Goal: Transaction & Acquisition: Subscribe to service/newsletter

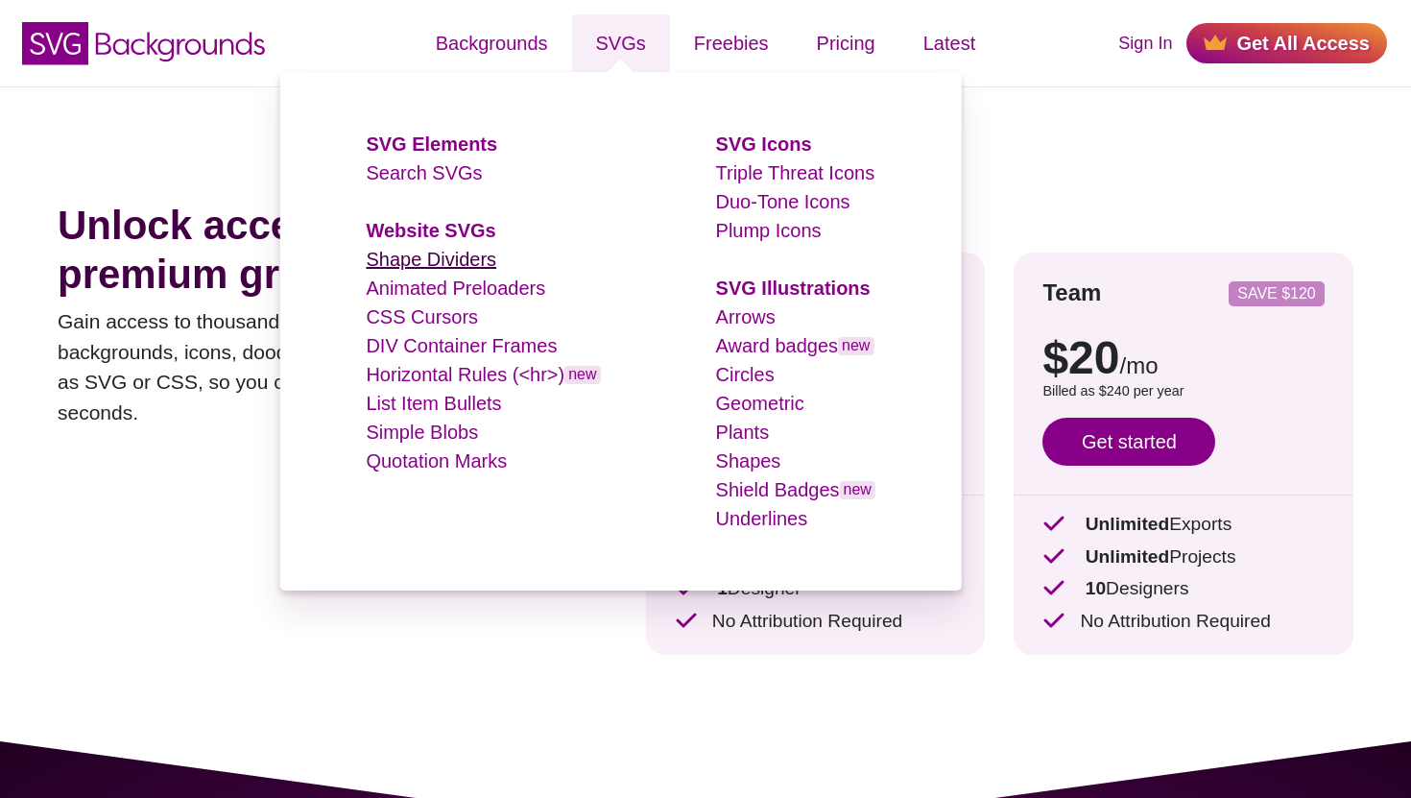
click at [457, 265] on link "Shape Dividers" at bounding box center [431, 259] width 131 height 21
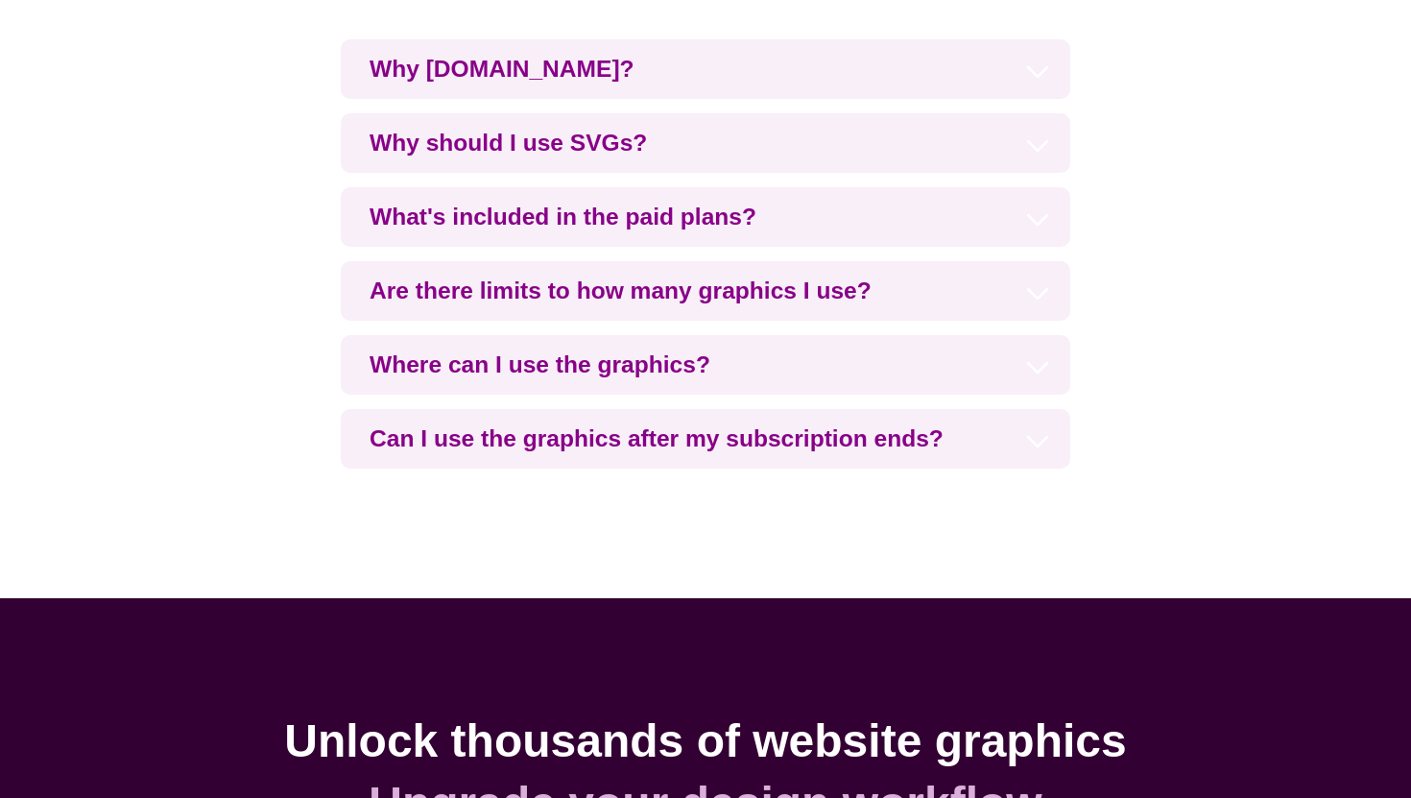
scroll to position [4324, 0]
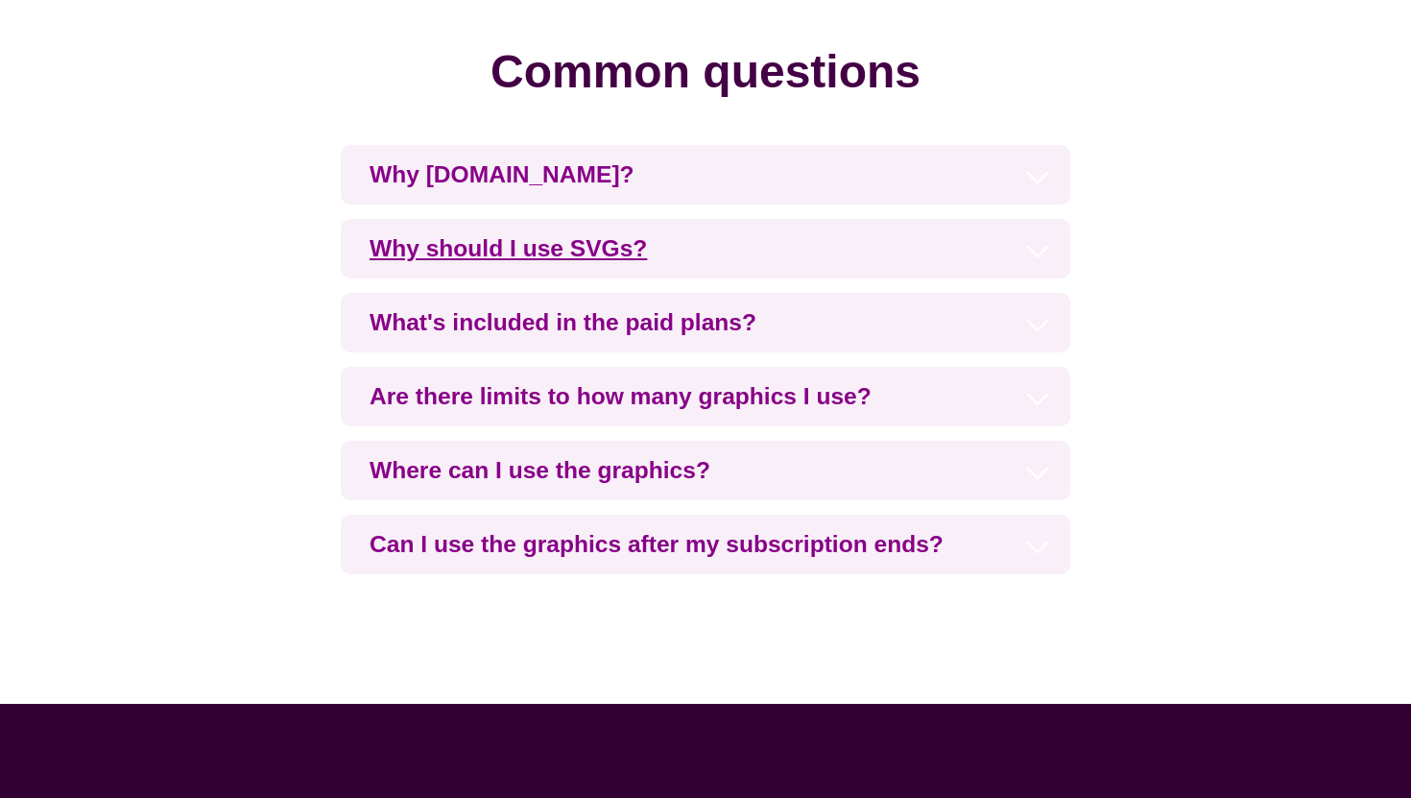
click at [581, 251] on h3 "Why should I use SVGs?" at bounding box center [705, 249] width 729 height 60
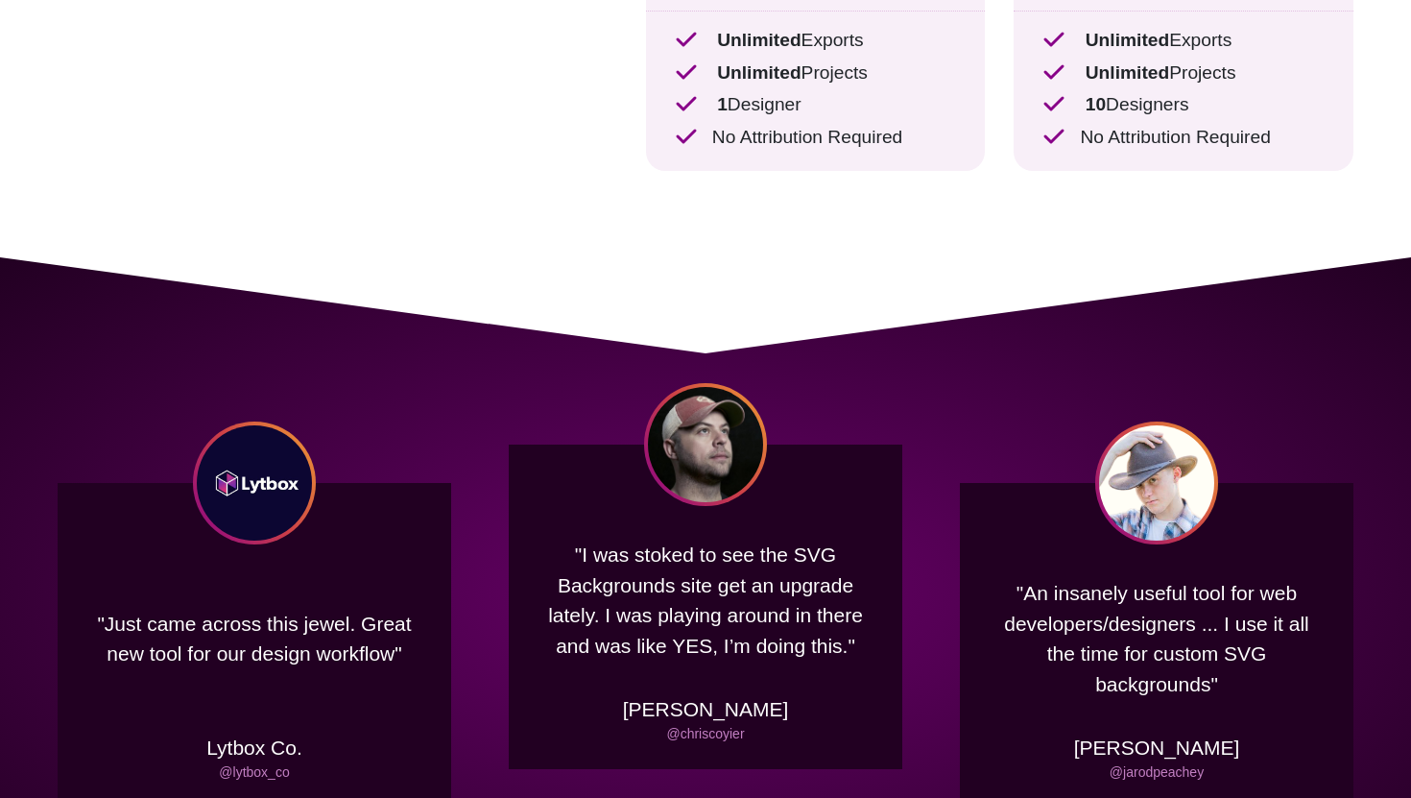
scroll to position [0, 0]
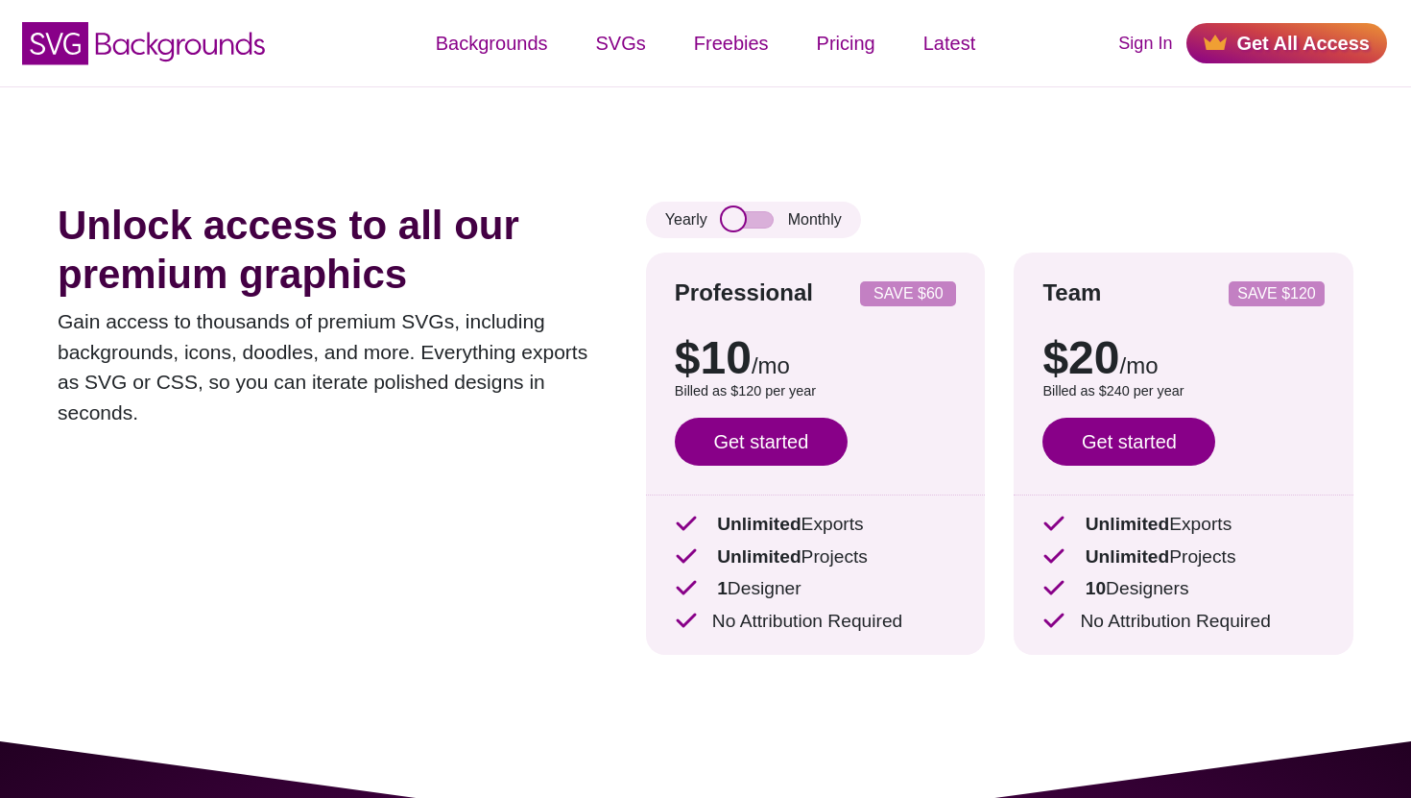
click at [759, 223] on input "checkbox" at bounding box center [748, 219] width 52 height 17
checkbox input "true"
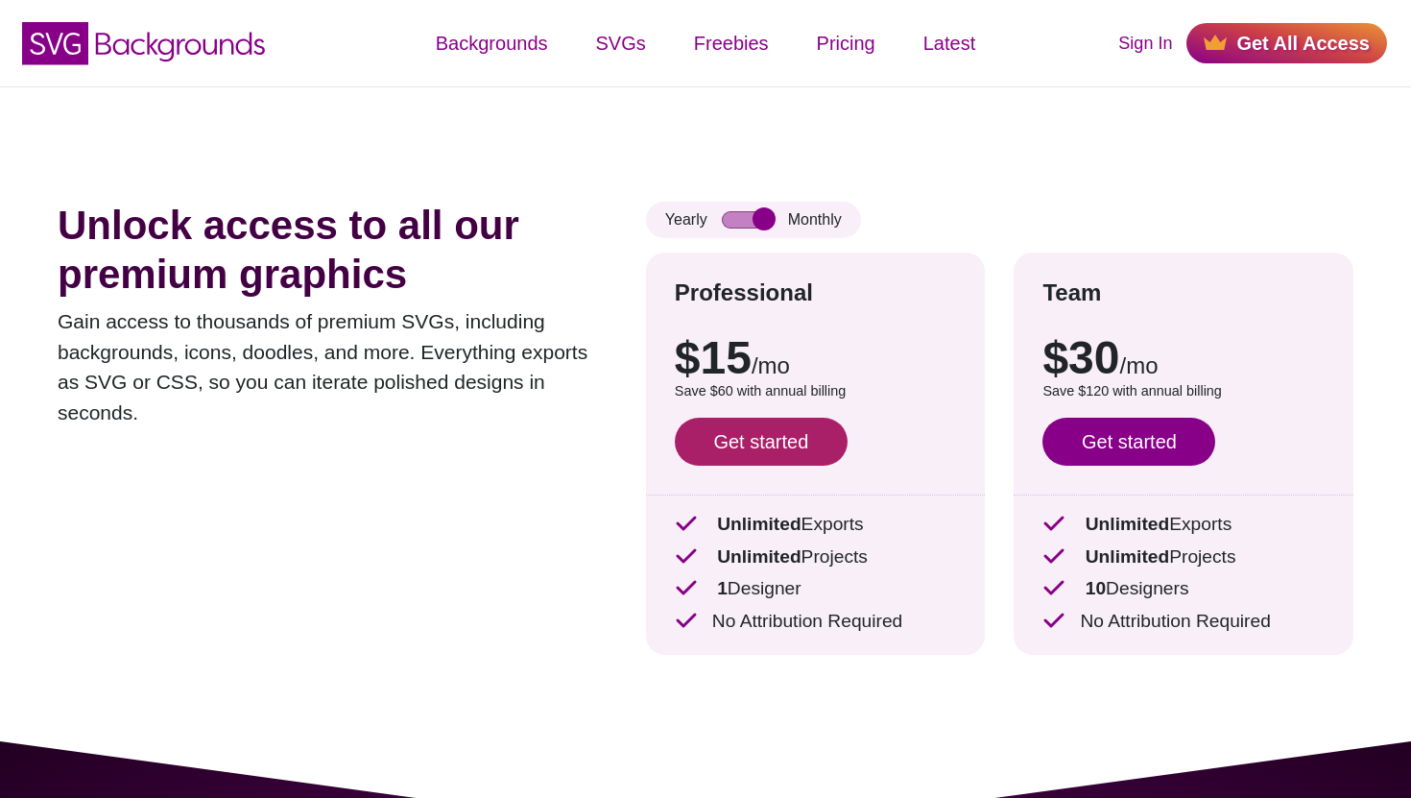
click at [738, 447] on link "Get started" at bounding box center [761, 442] width 173 height 48
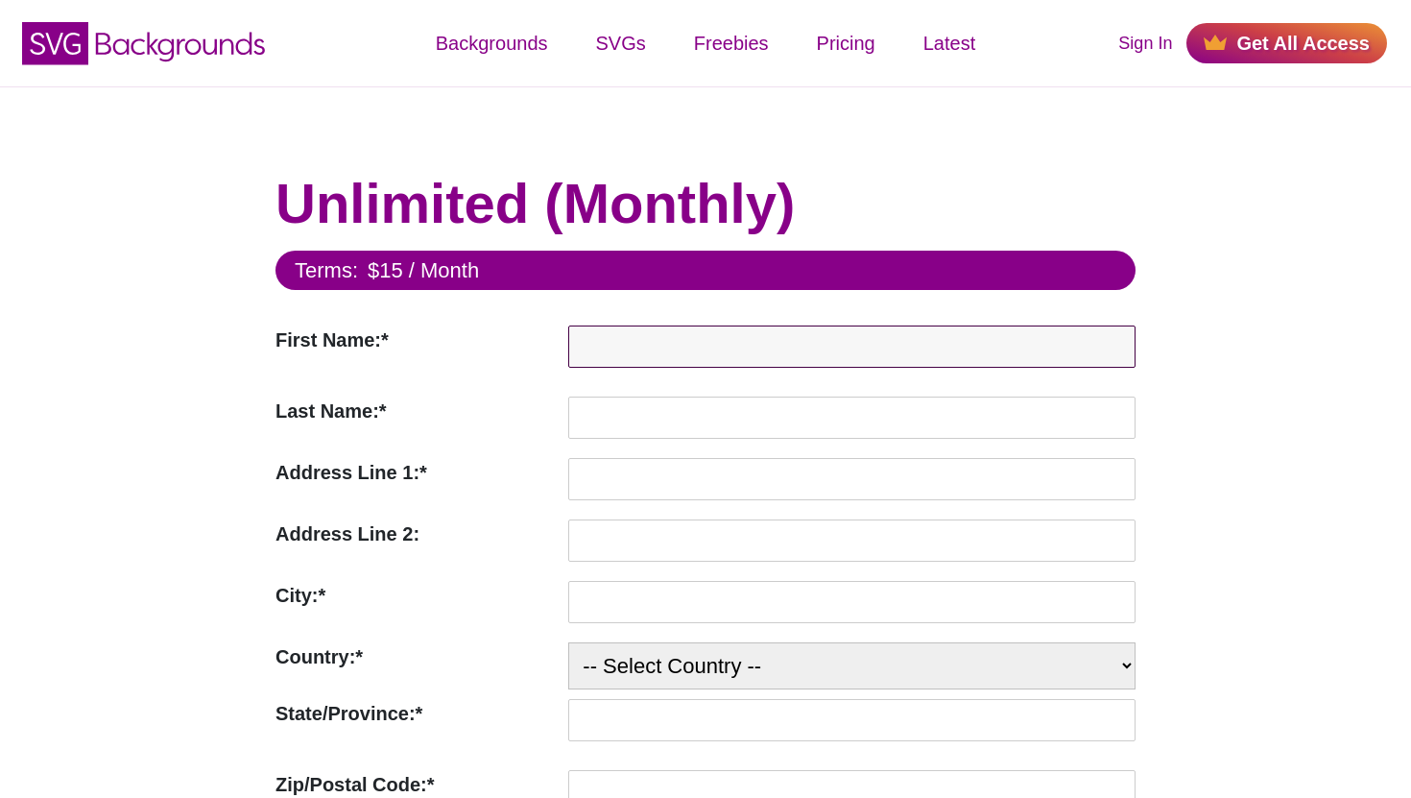
click at [753, 348] on input "First Name:*" at bounding box center [851, 346] width 567 height 42
type input "Mark"
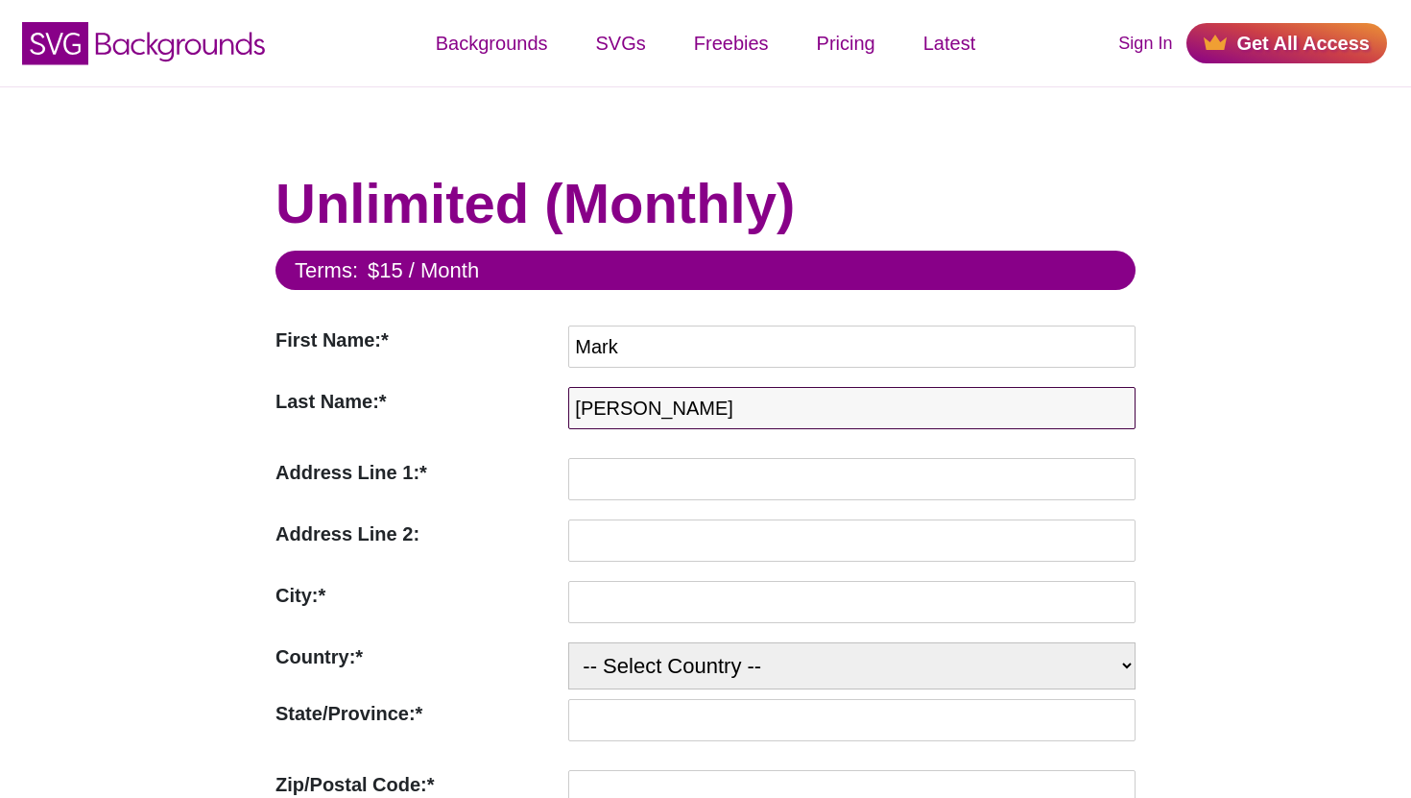
type input "Lowe"
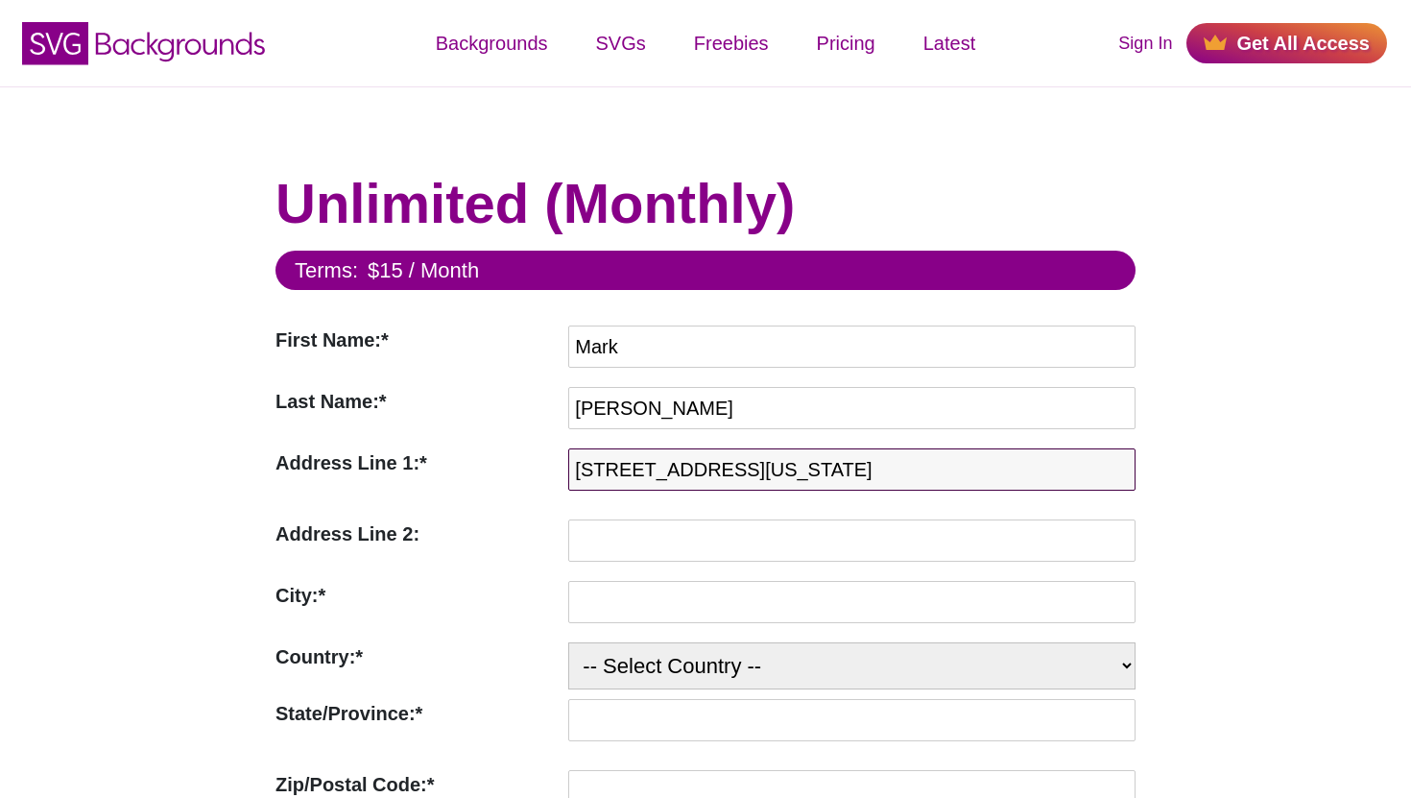
type input "809 Indiana Road"
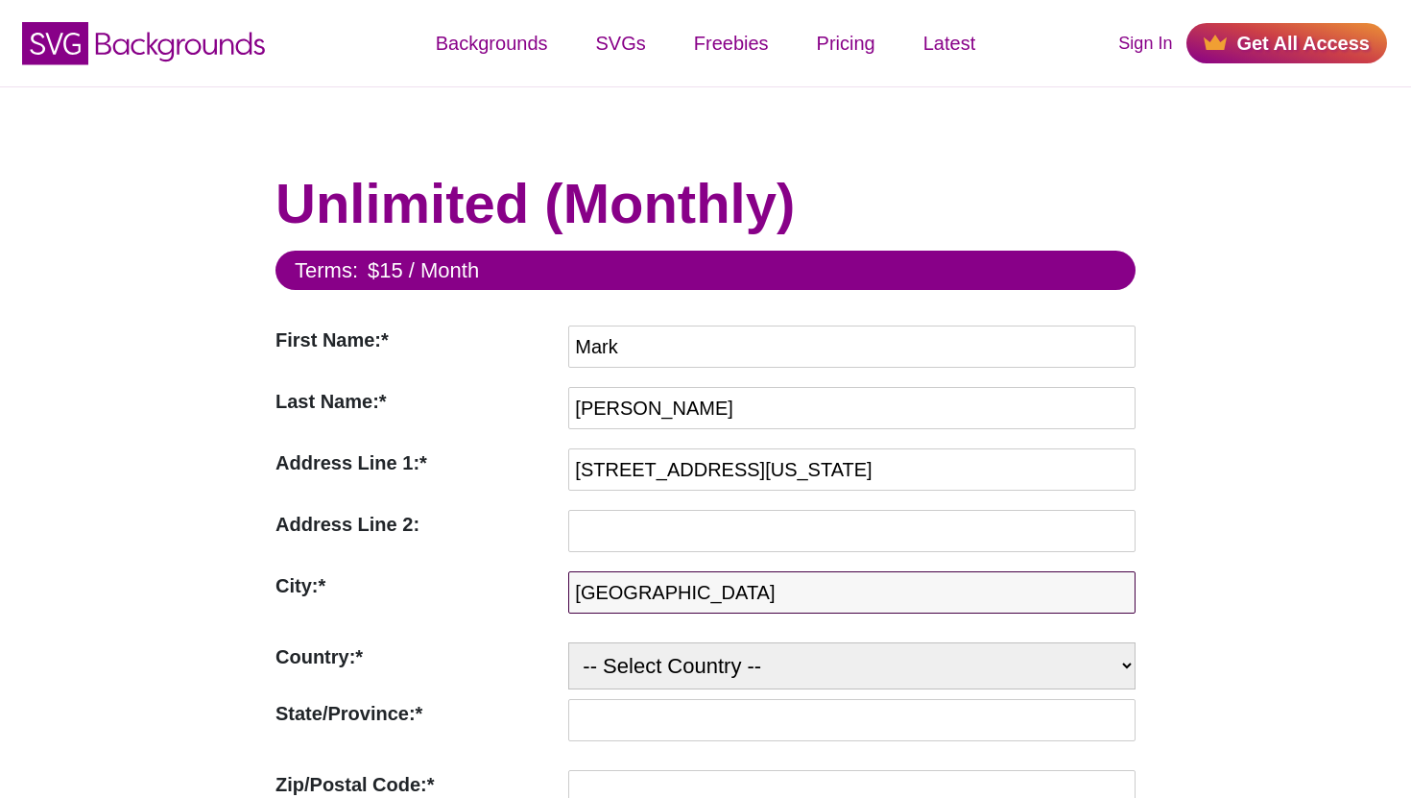
type input "Verona"
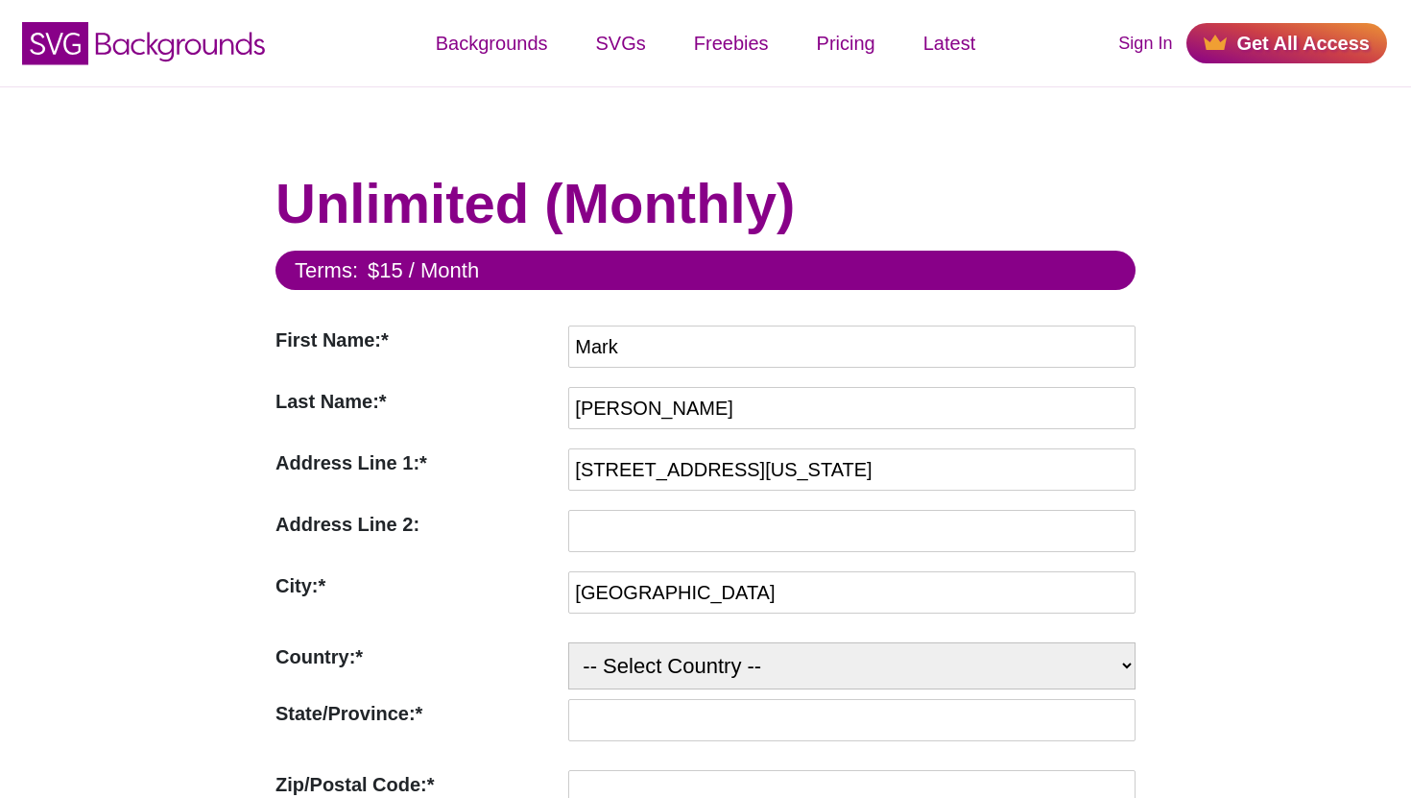
select select "US"
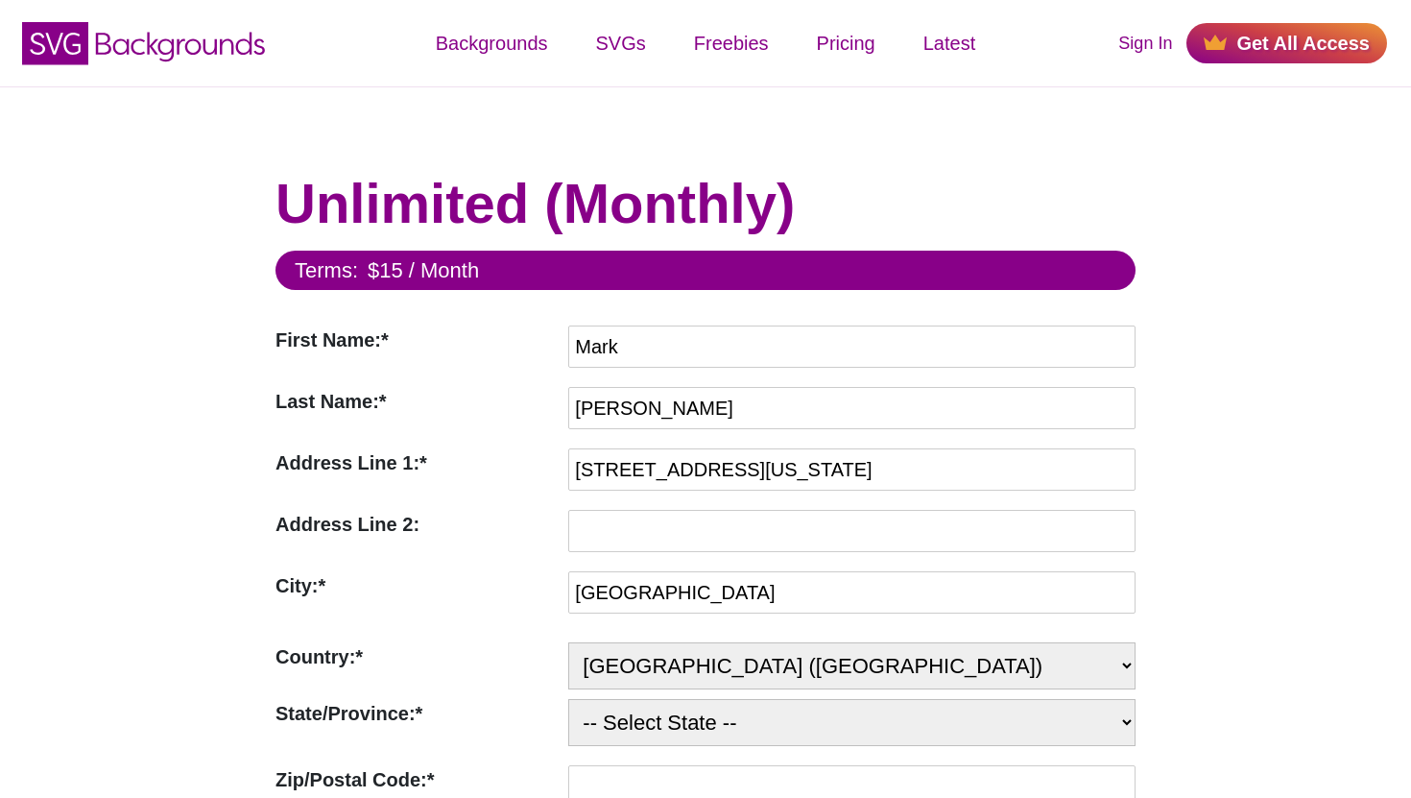
select select "PA"
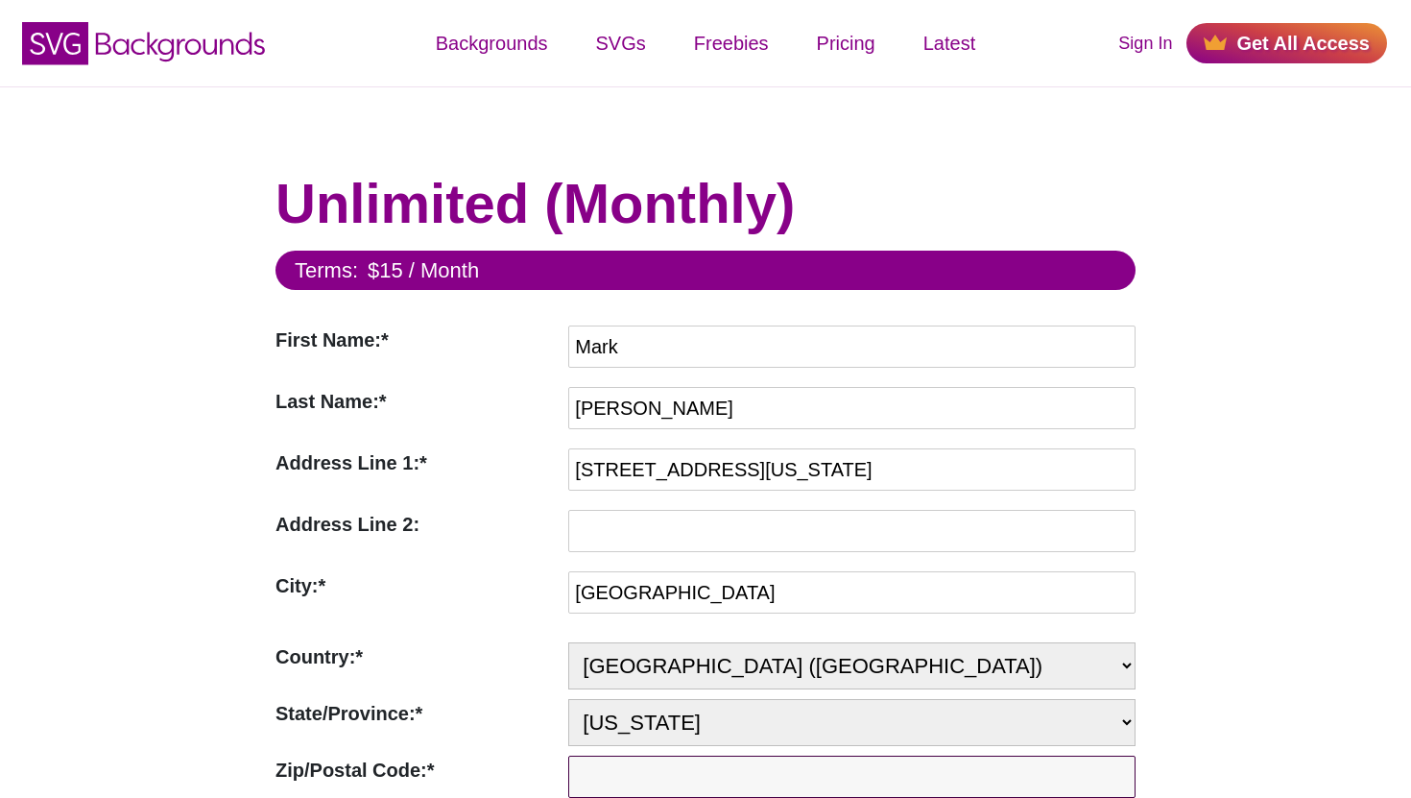
scroll to position [2, 0]
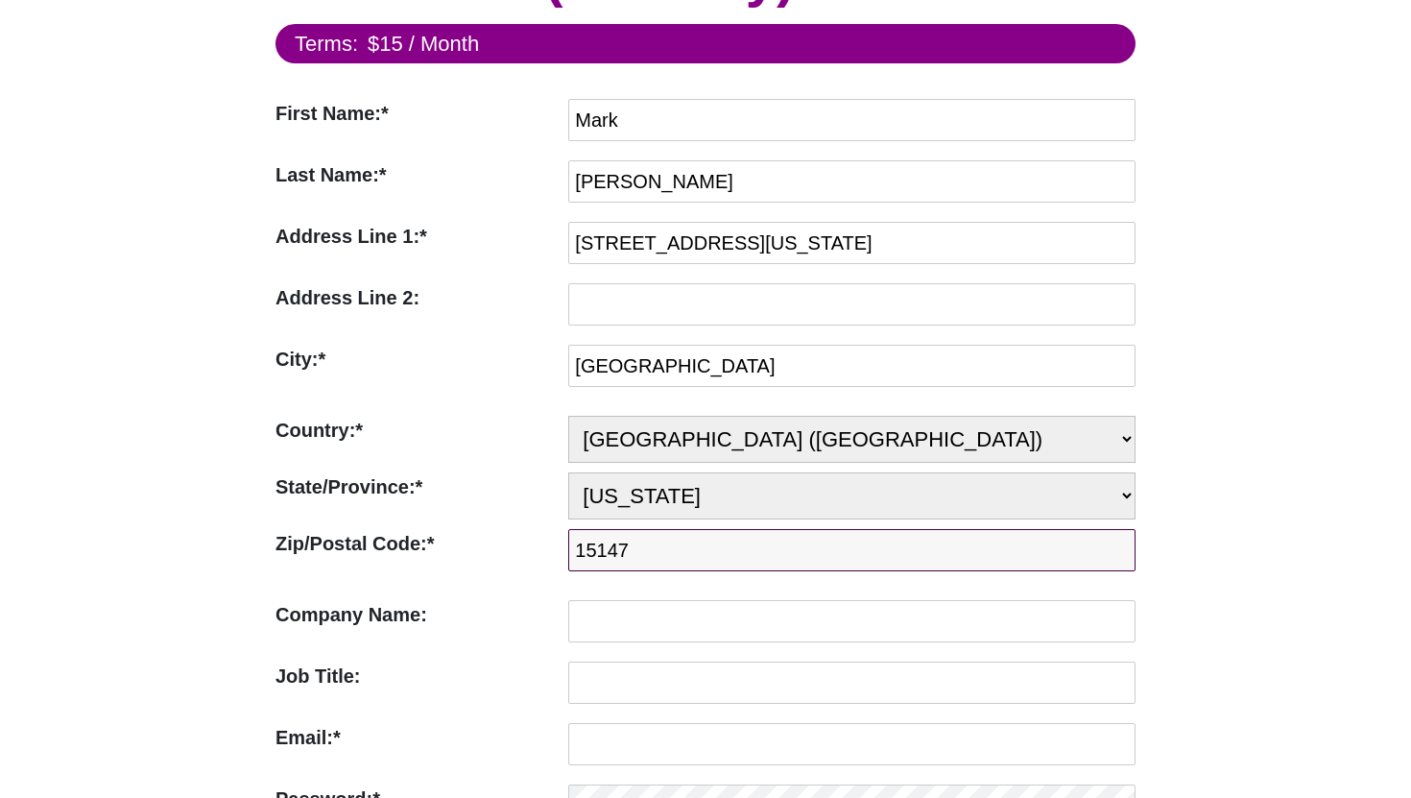
type input "15147"
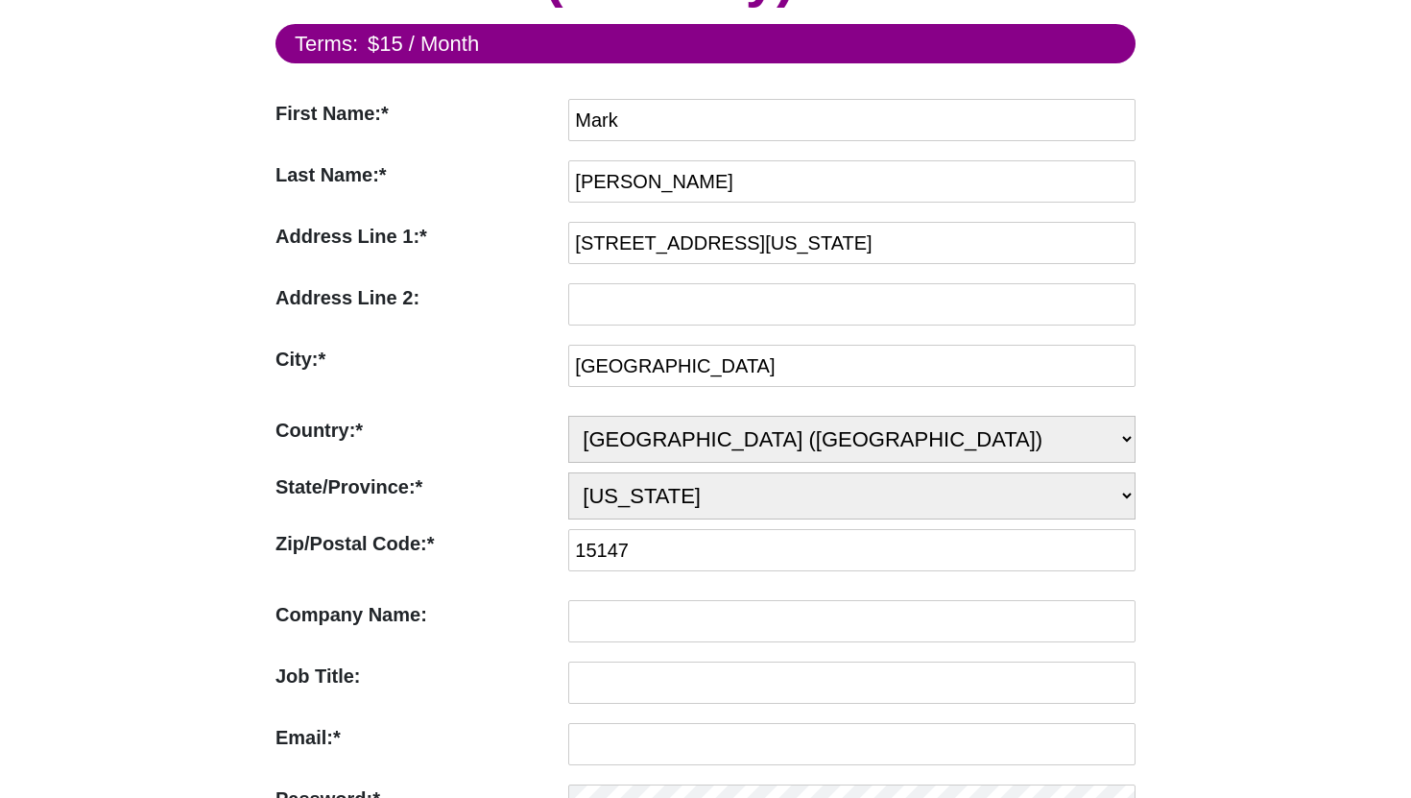
click at [1291, 406] on div "Unlimited (Monthly) Terms: $15 / Month First Name:* First Name Required Mark La…" at bounding box center [705, 706] width 1411 height 1693
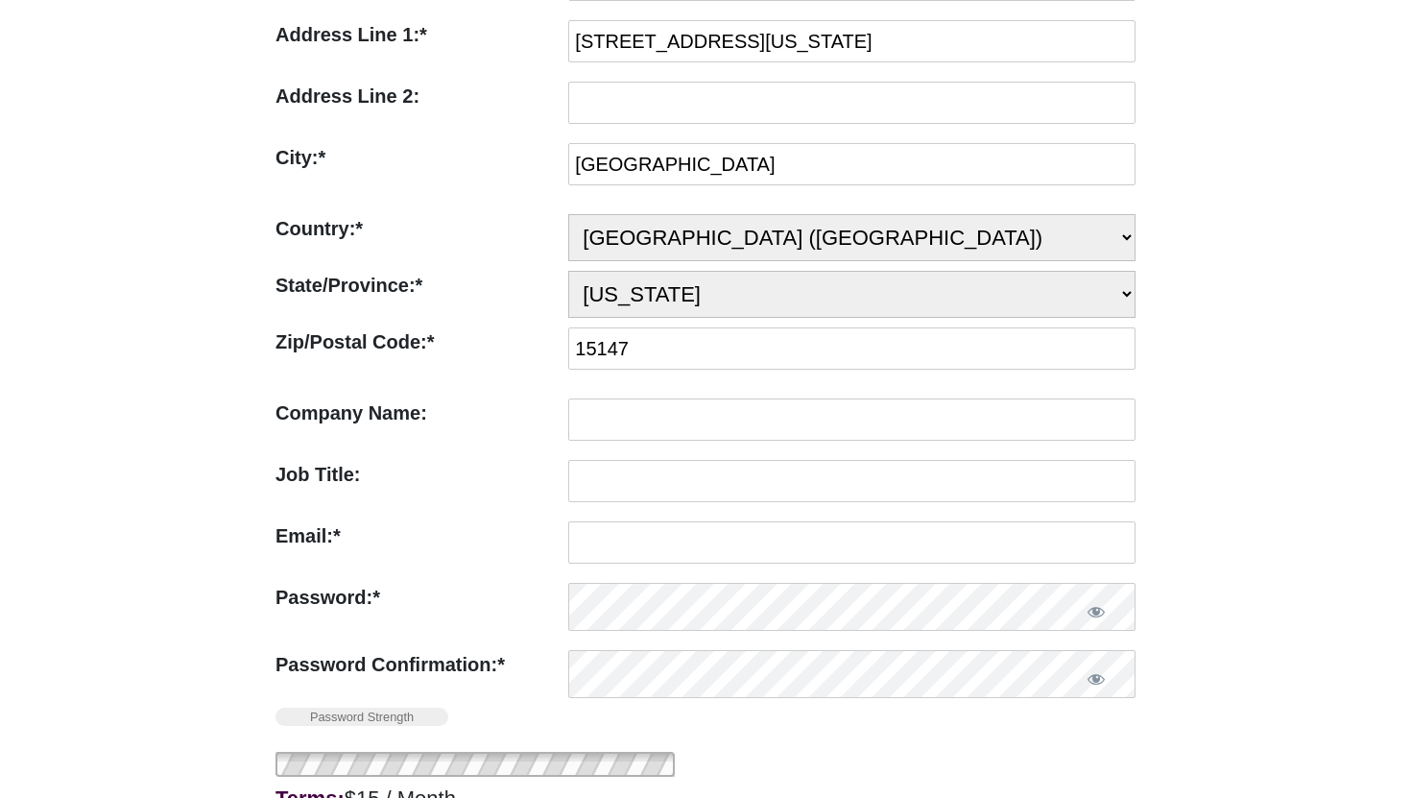
scroll to position [440, 0]
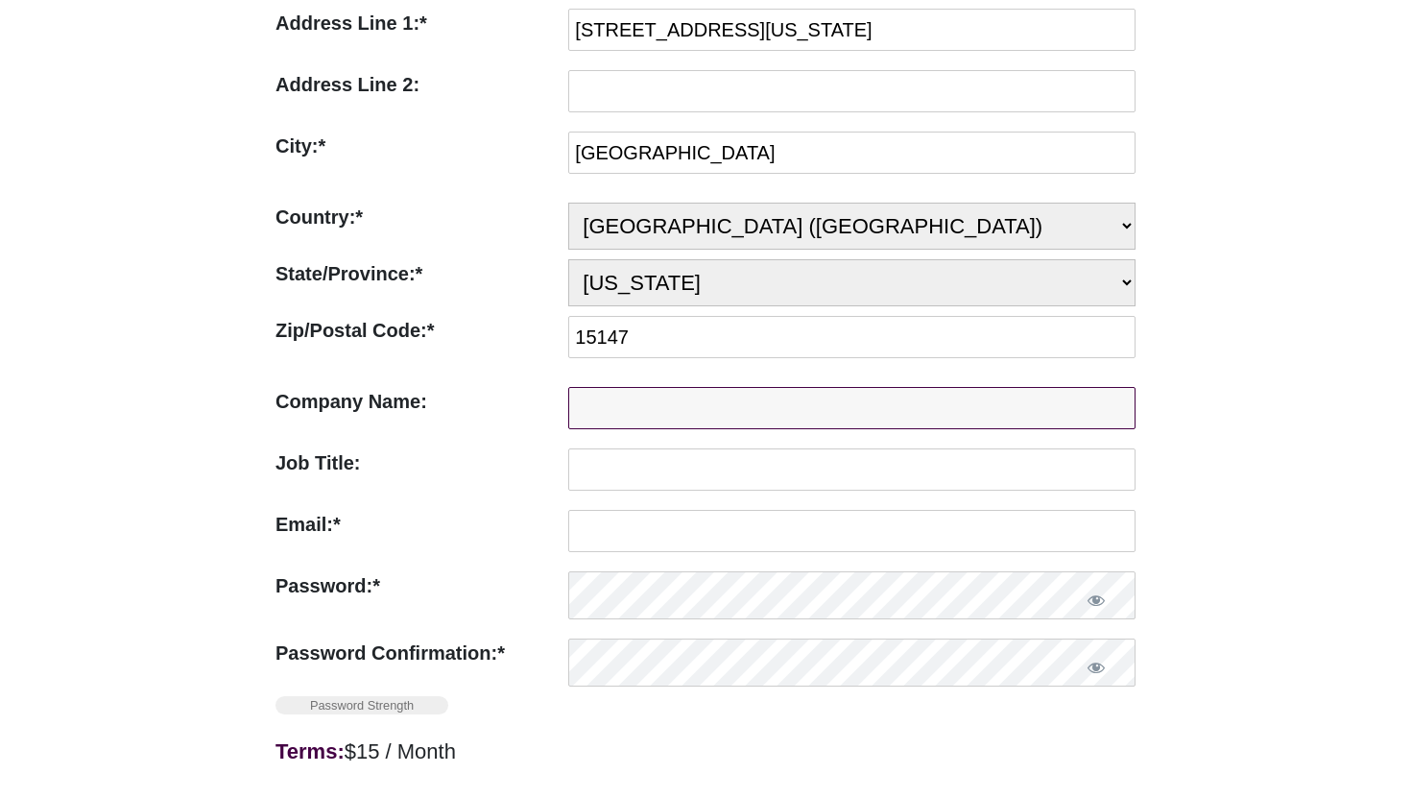
click at [724, 418] on input "Company Name:" at bounding box center [851, 408] width 567 height 42
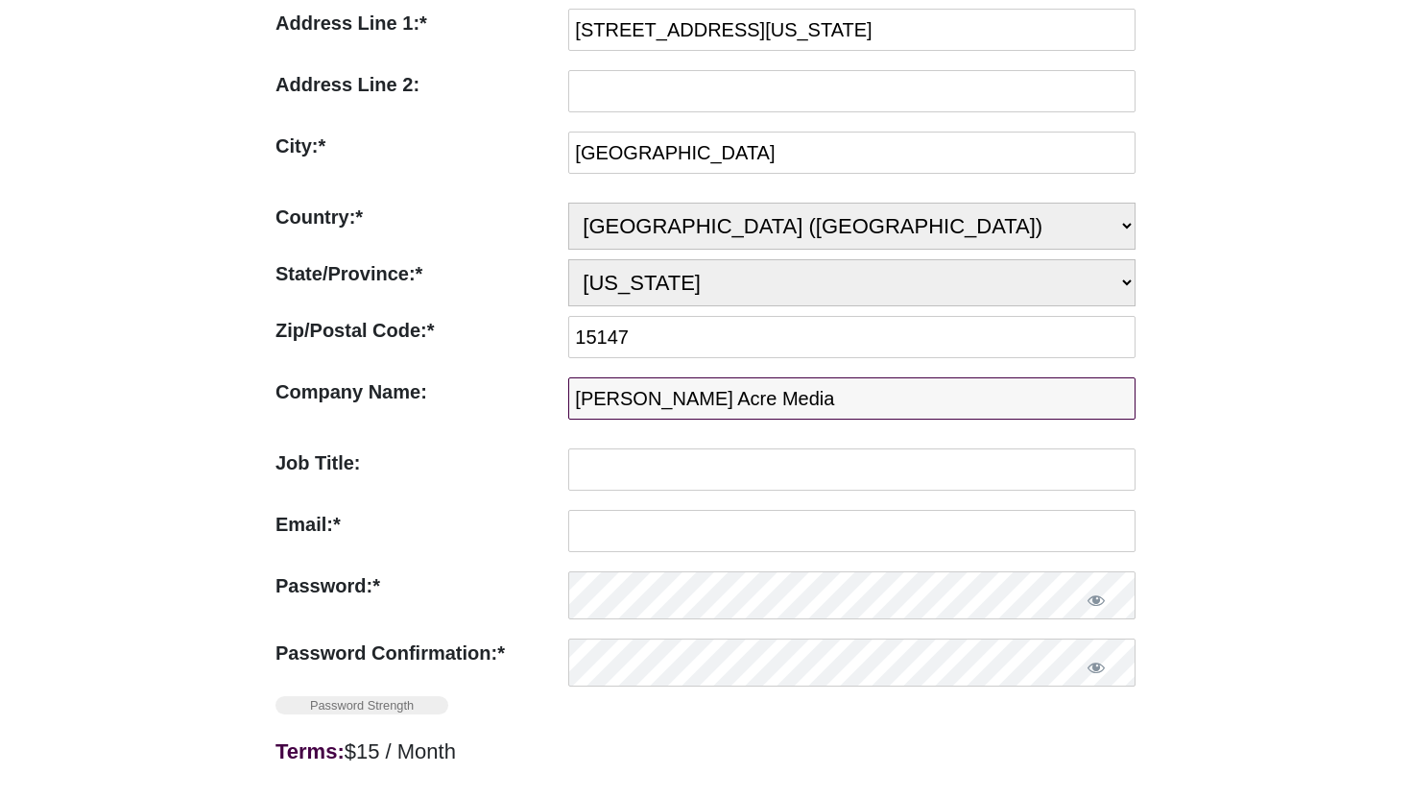
type input "Holly Acre Media"
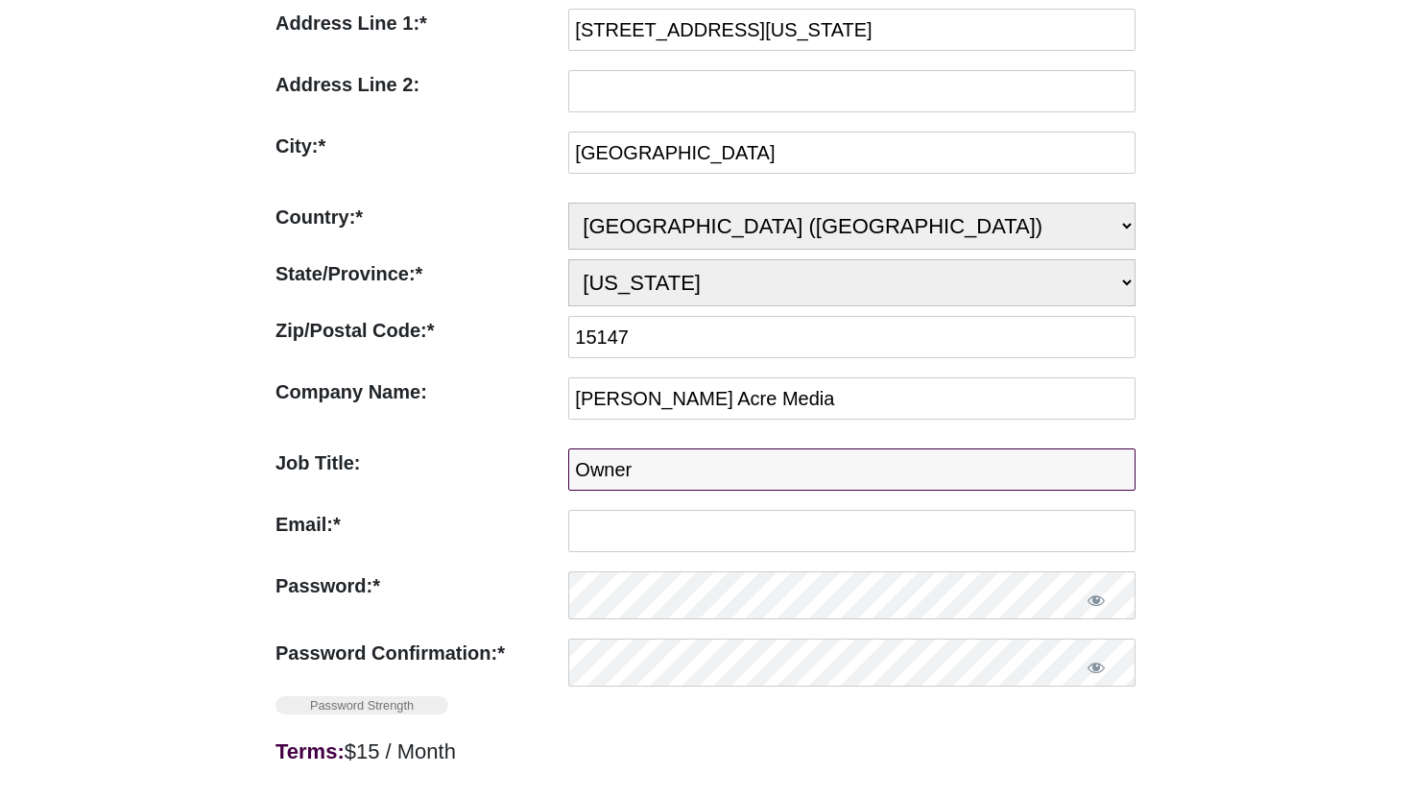
type input "Owner"
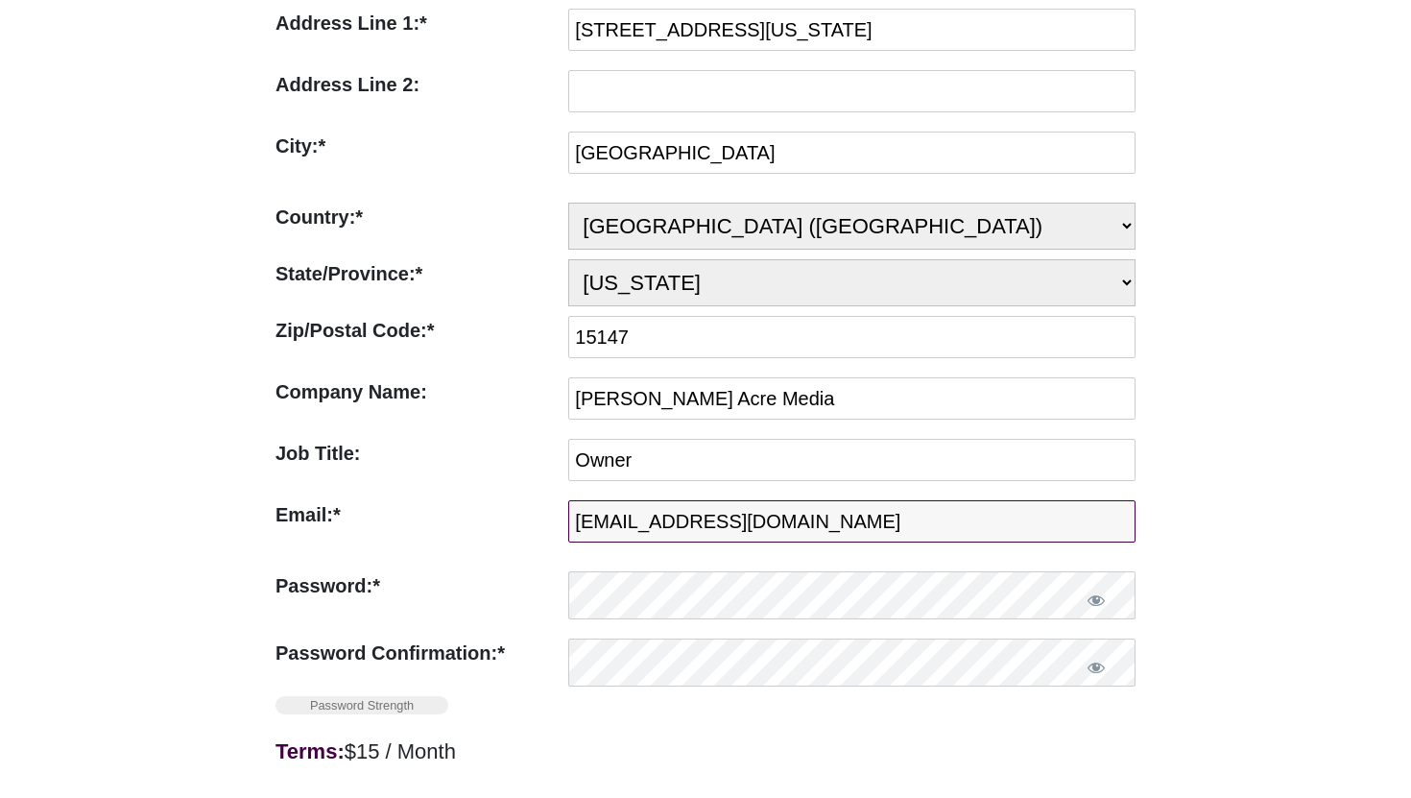
type input "mark@hollyacremedia.com"
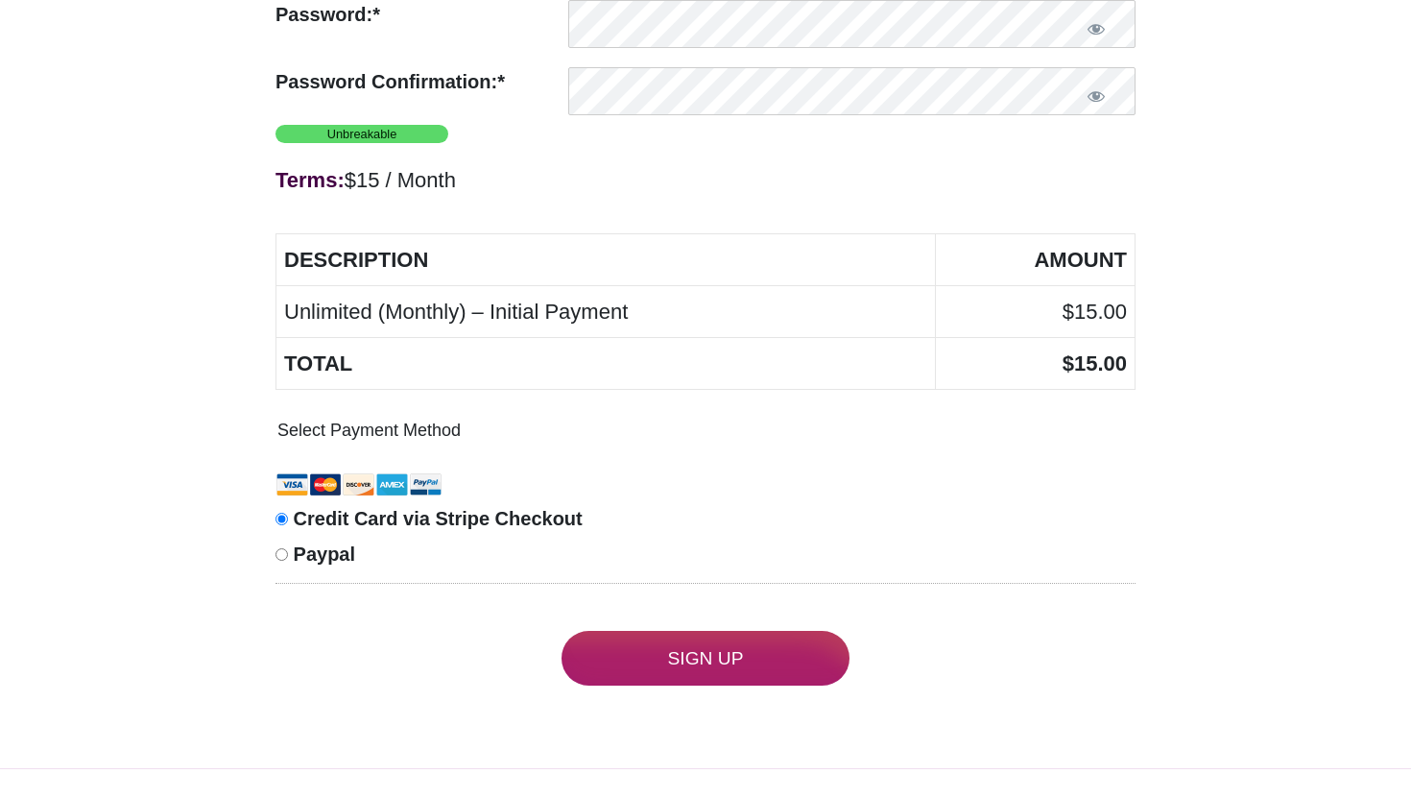
scroll to position [1012, 0]
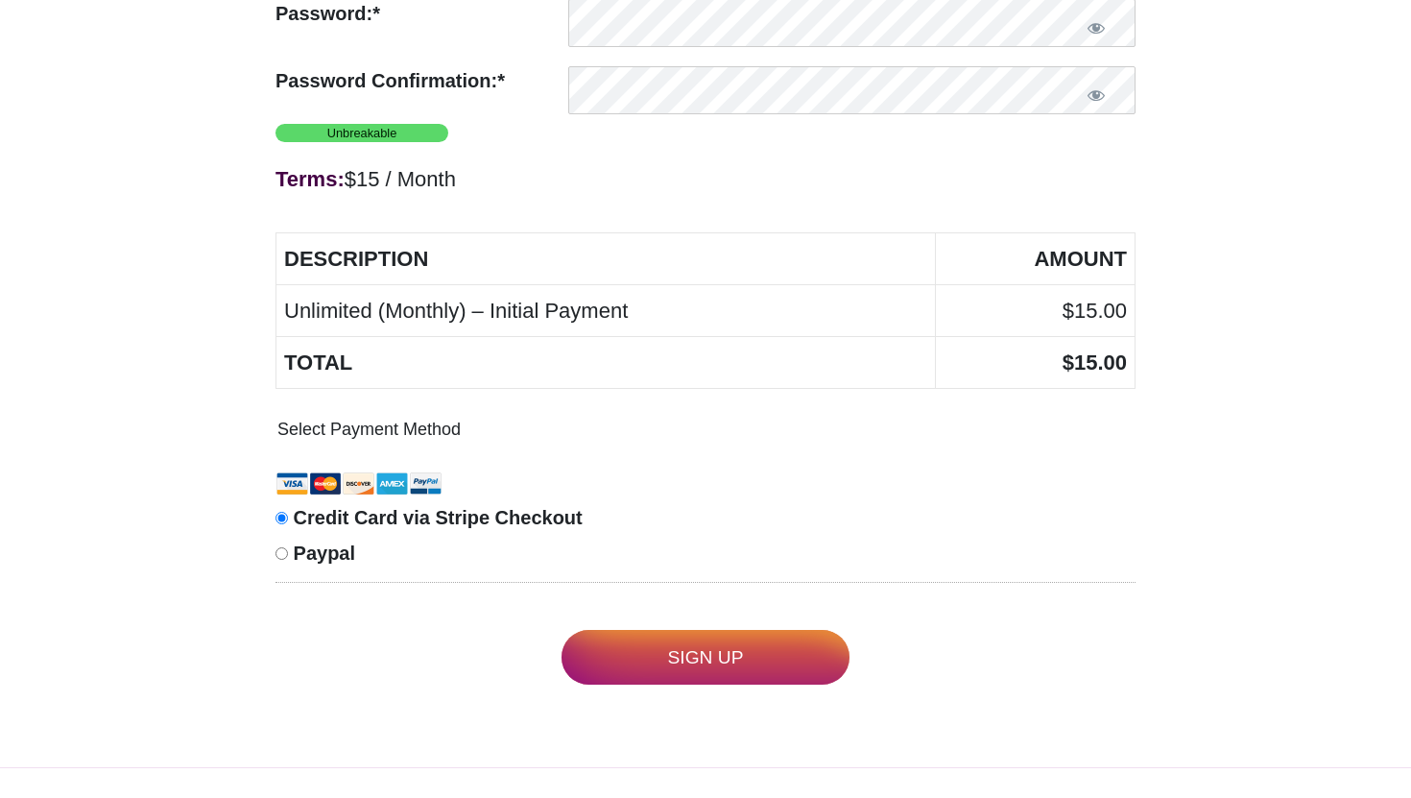
click at [706, 665] on input "Sign Up" at bounding box center [706, 657] width 288 height 55
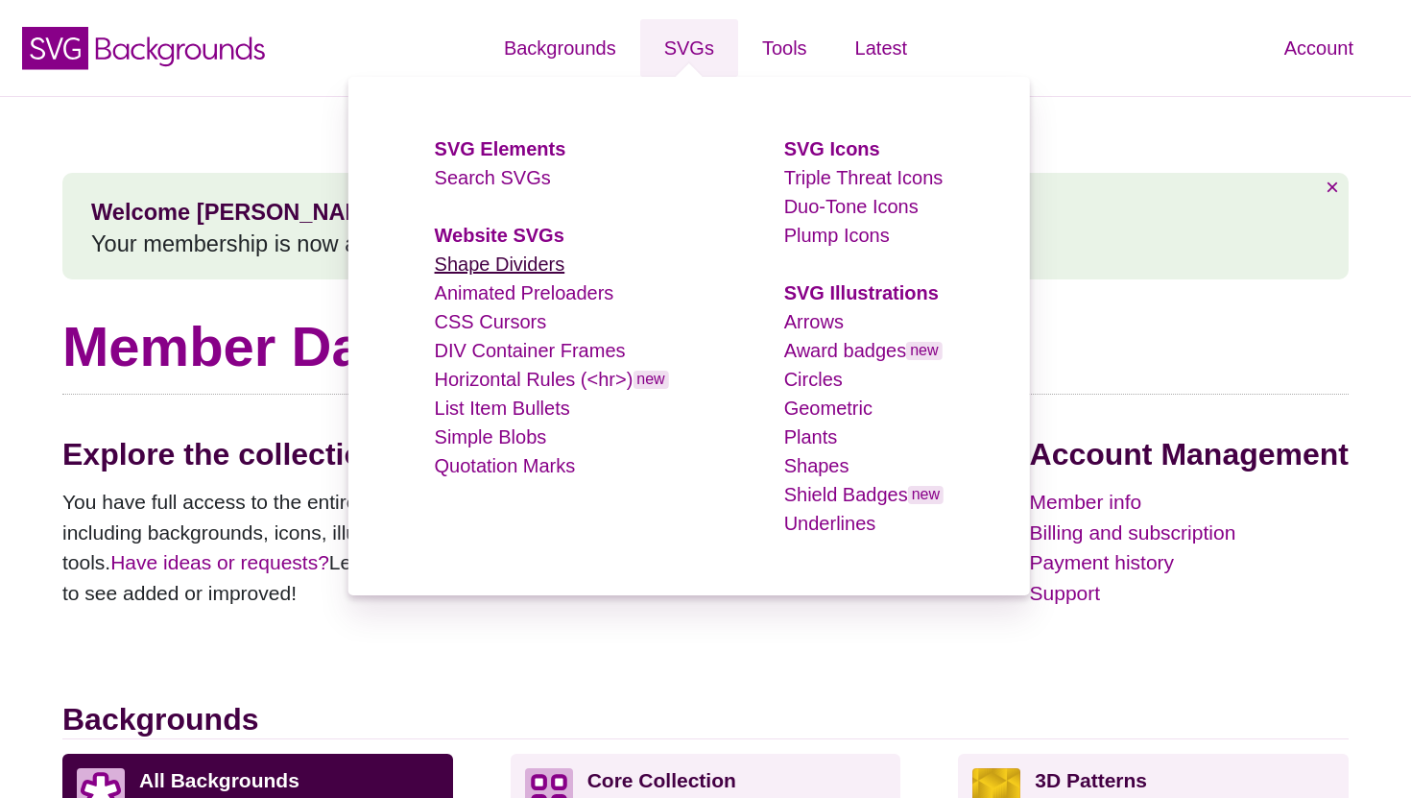
click at [519, 262] on link "Shape Dividers" at bounding box center [500, 263] width 131 height 21
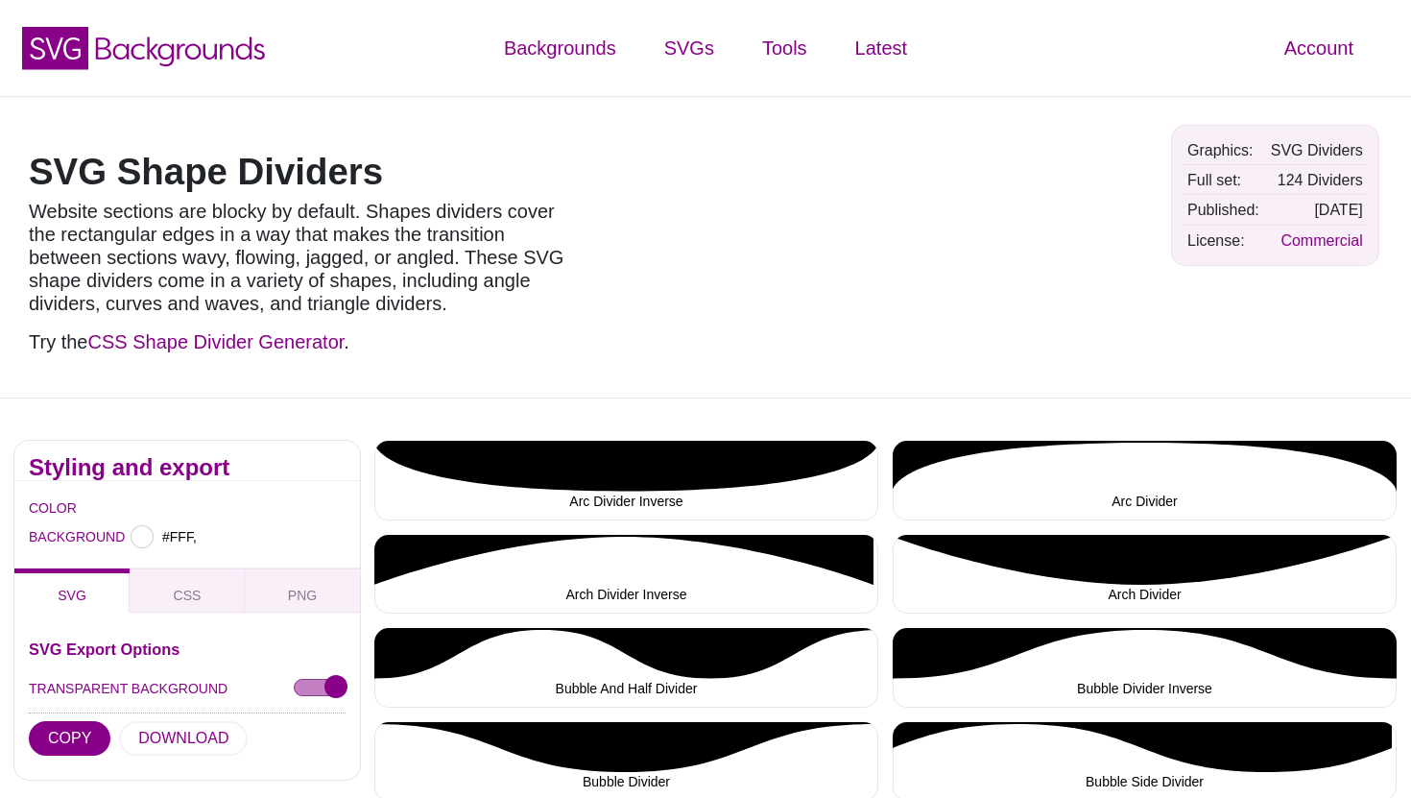
type input "#FFFFFF"
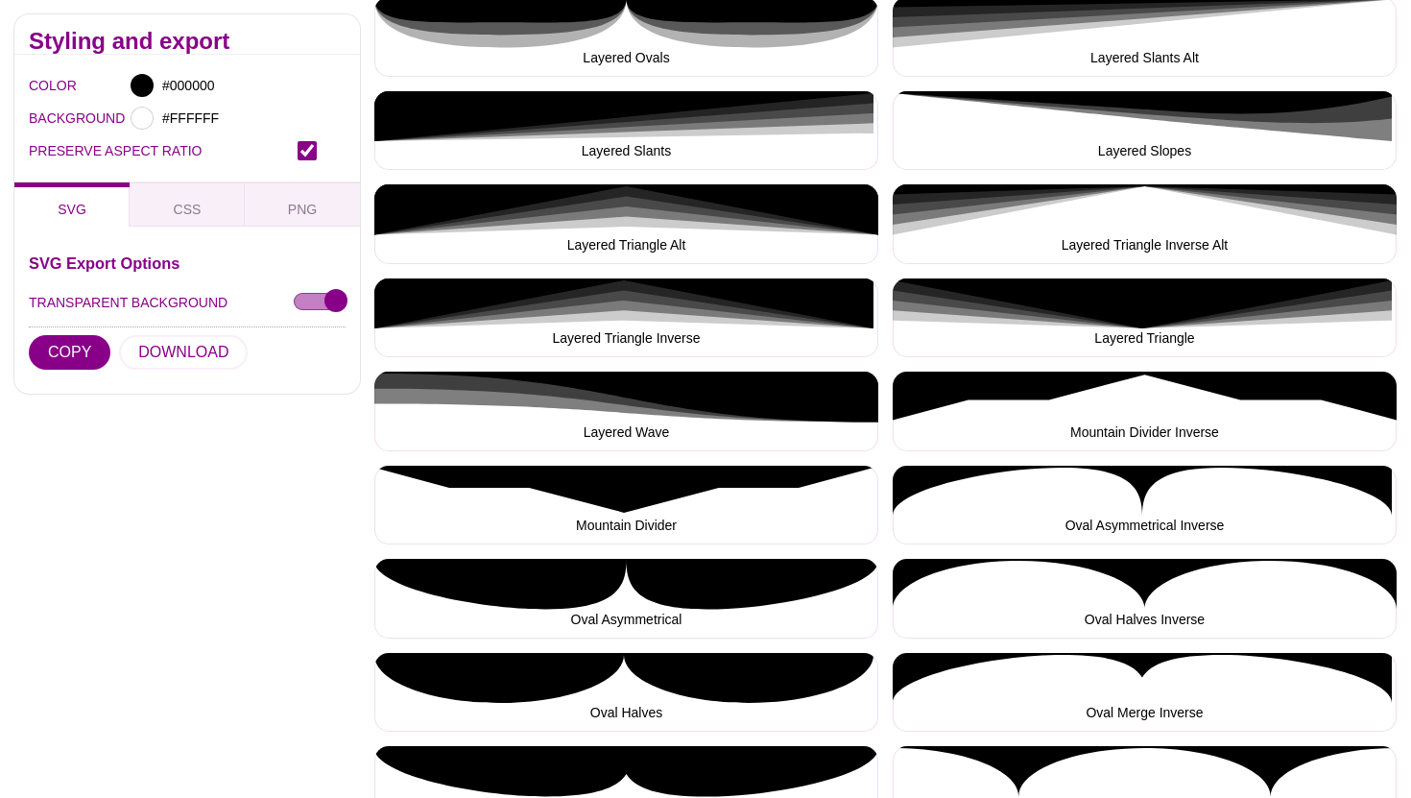
scroll to position [2862, 0]
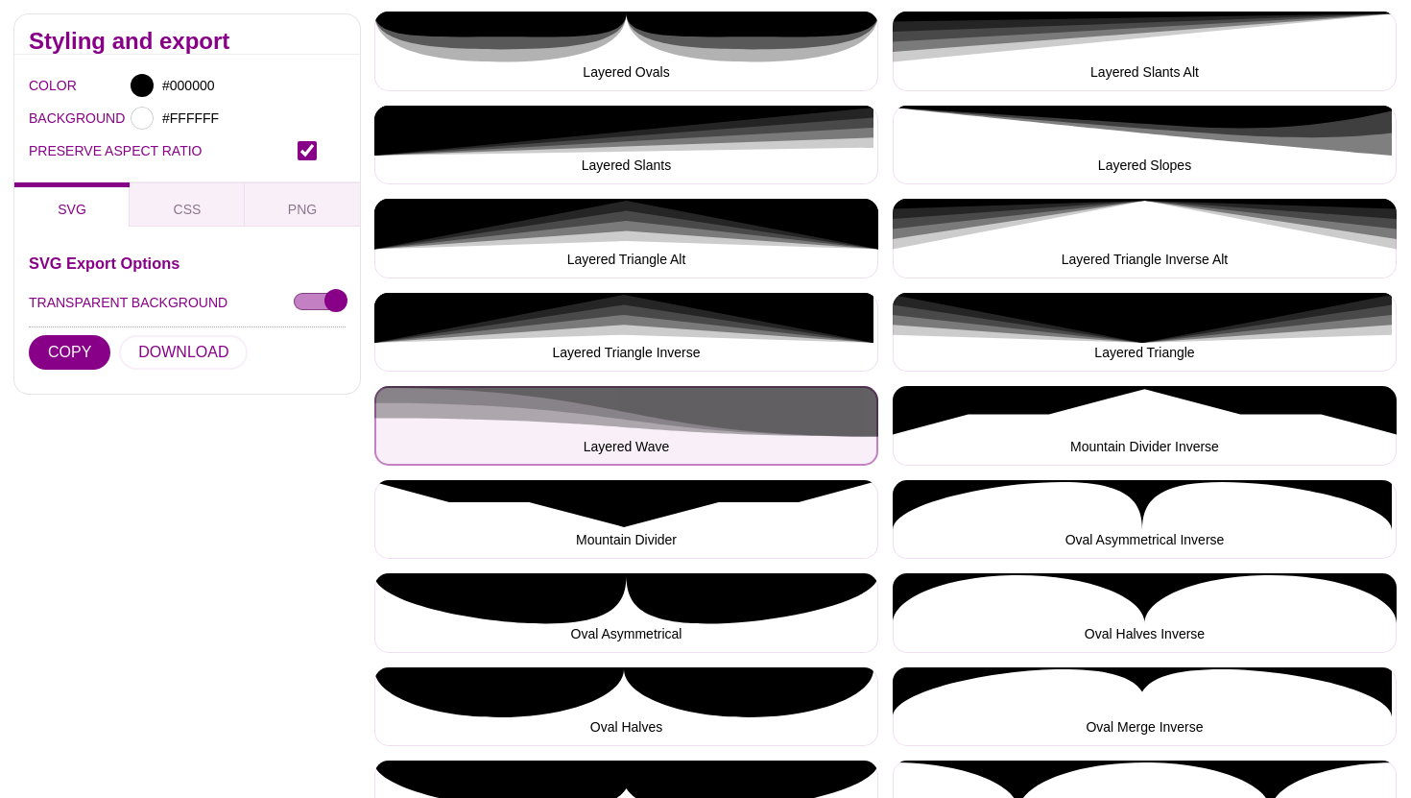
click at [793, 417] on button "Layered Wave" at bounding box center [626, 426] width 504 height 80
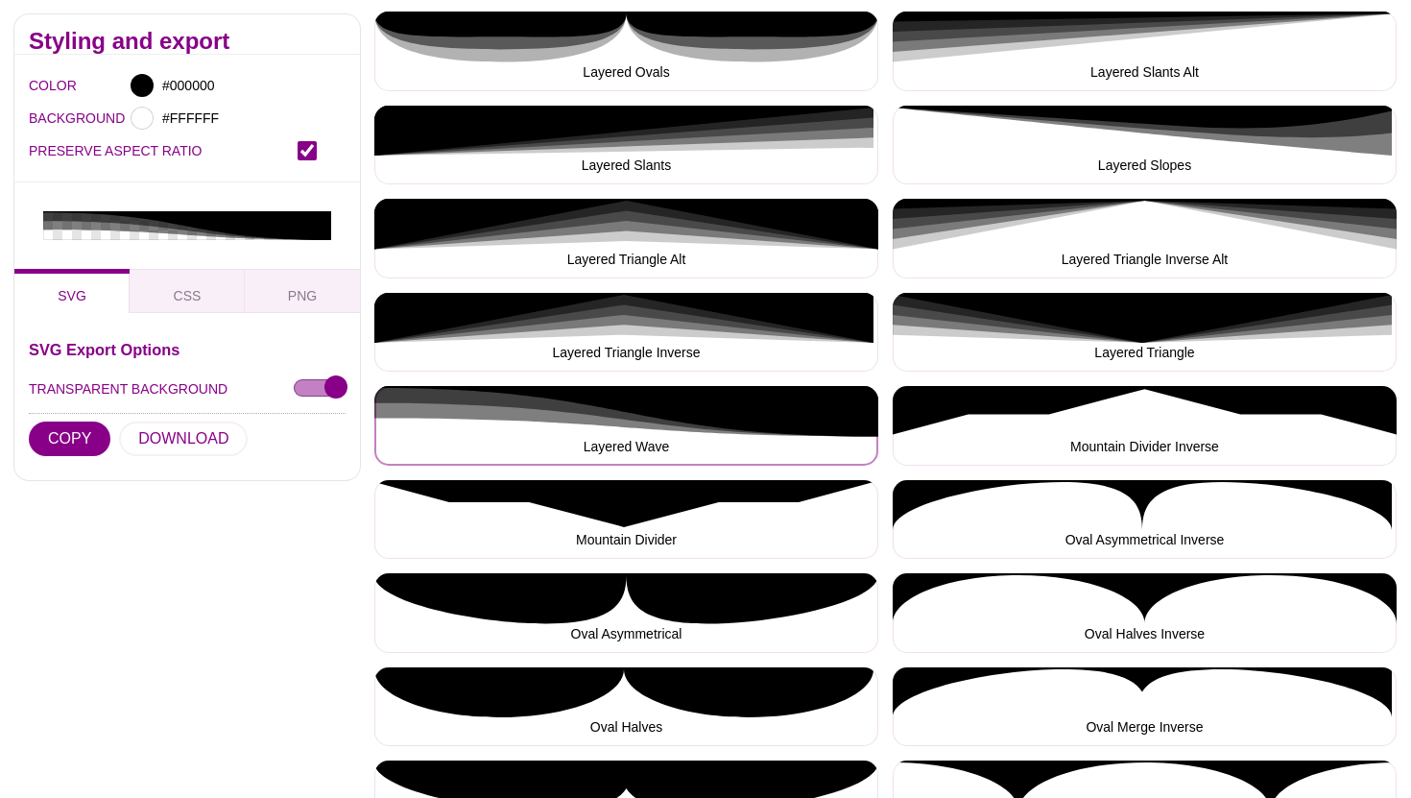
scroll to position [2812, 0]
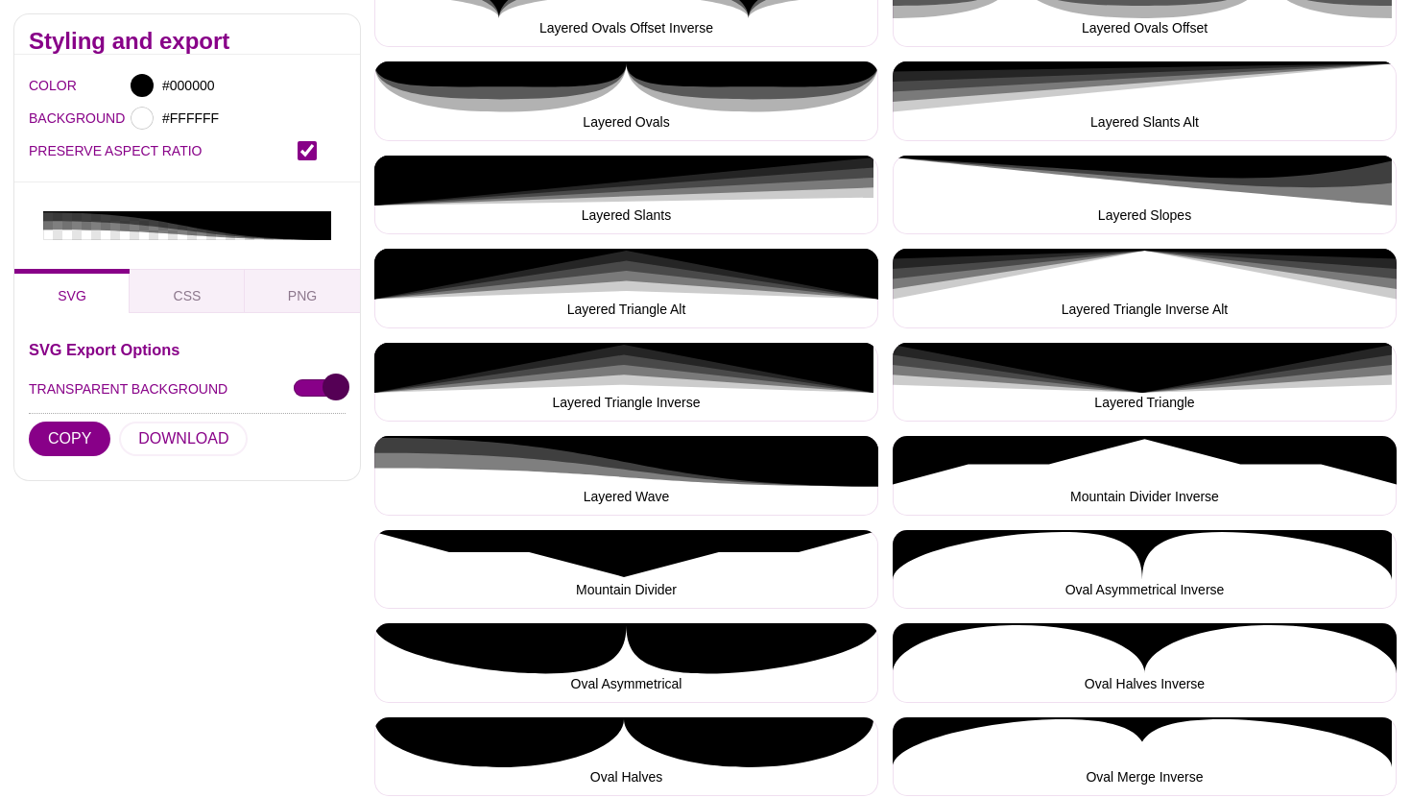
drag, startPoint x: 329, startPoint y: 384, endPoint x: 280, endPoint y: 385, distance: 49.0
click at [280, 384] on div "TRANSPARENT BACKGROUND" at bounding box center [187, 388] width 317 height 35
click at [302, 387] on input "TRANSPARENT BACKGROUND" at bounding box center [320, 388] width 52 height 20
checkbox input "true"
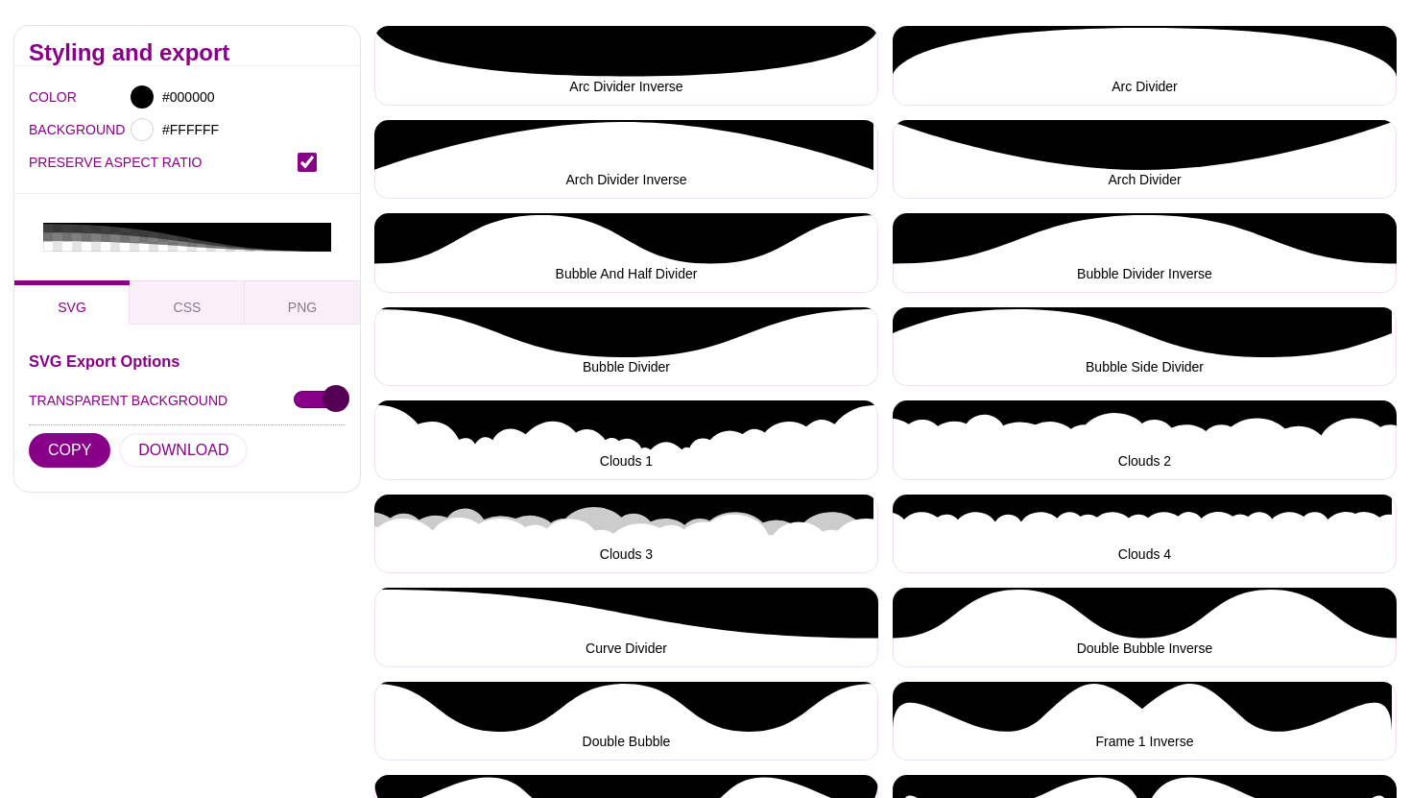
scroll to position [417, 0]
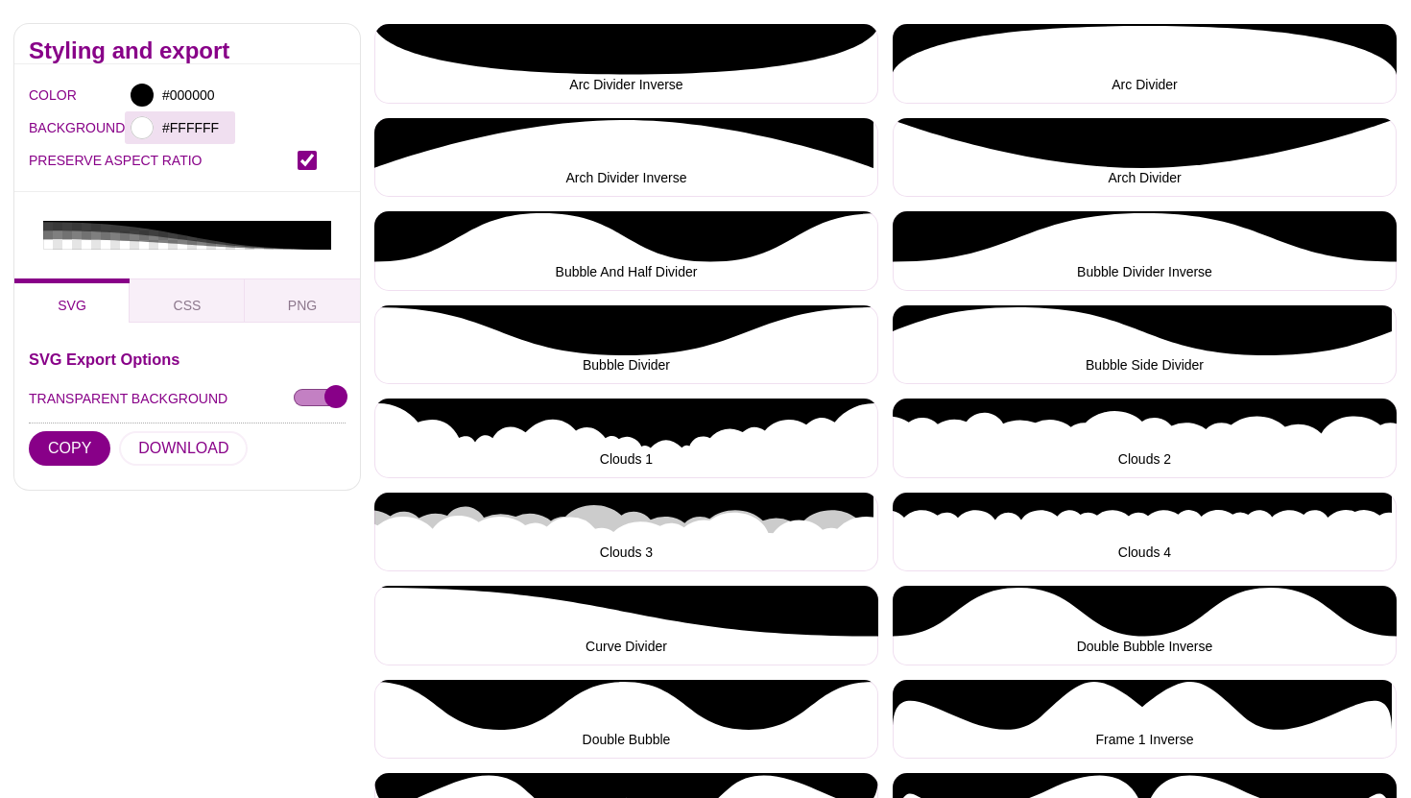
click at [143, 125] on div at bounding box center [142, 127] width 23 height 23
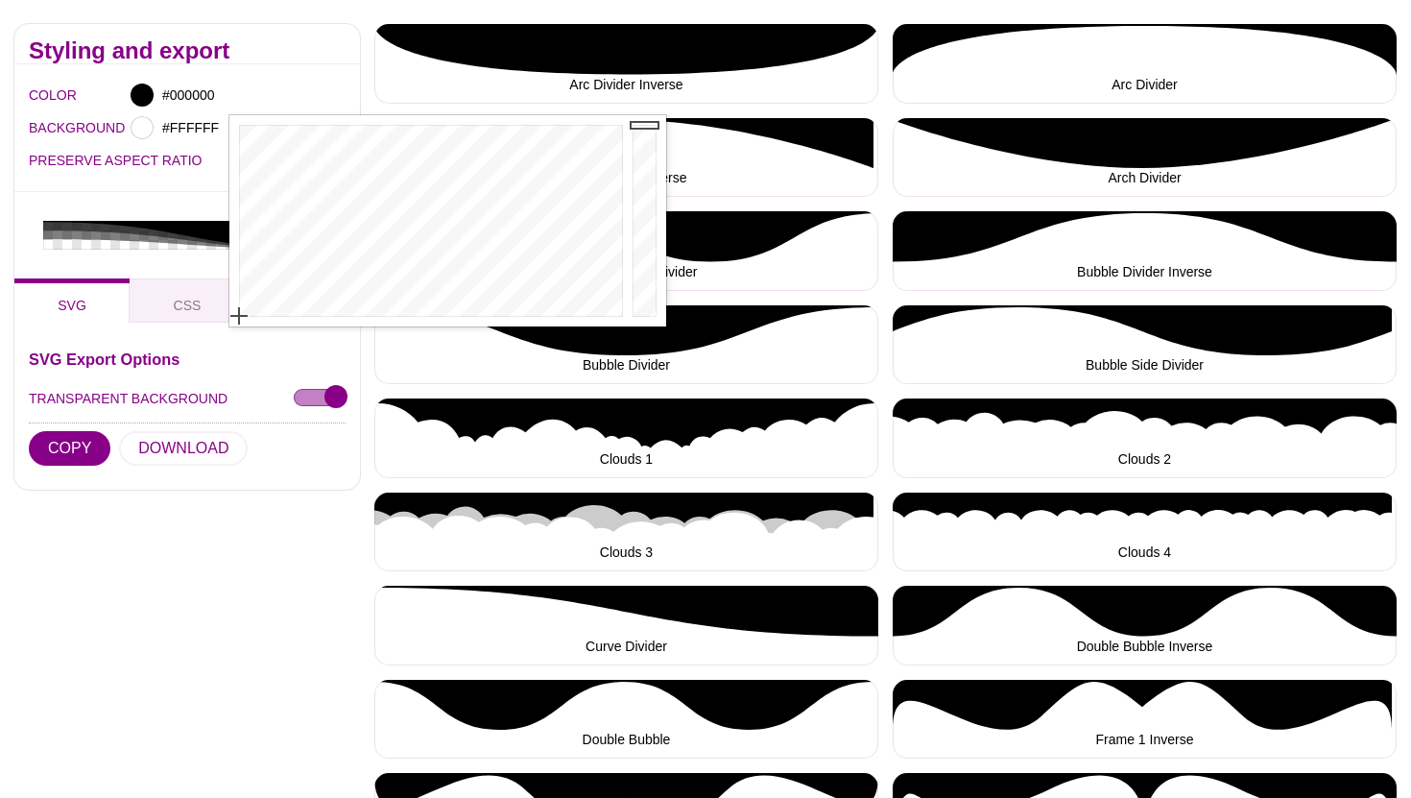
click at [212, 59] on h2 "Styling and export" at bounding box center [187, 50] width 317 height 15
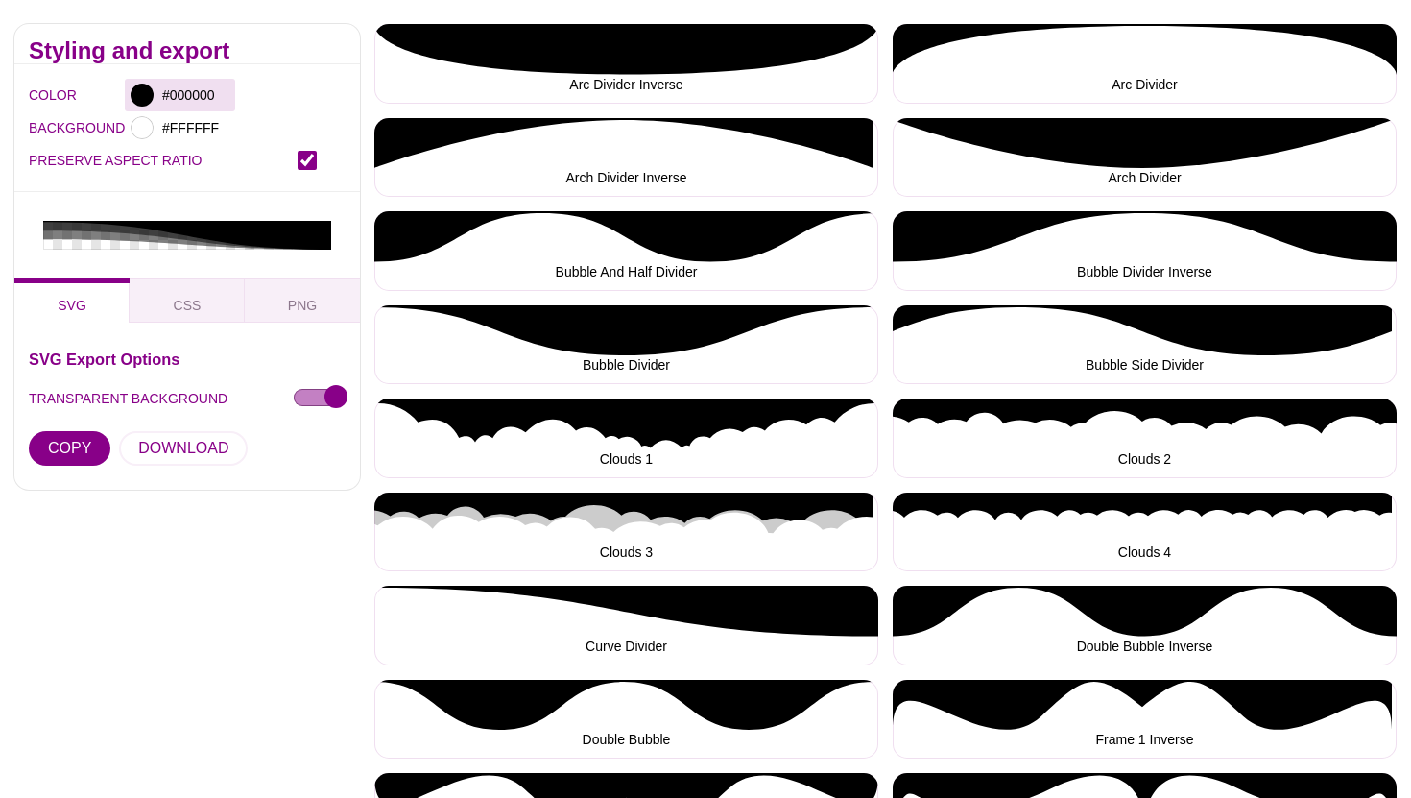
click at [144, 93] on div at bounding box center [142, 95] width 23 height 23
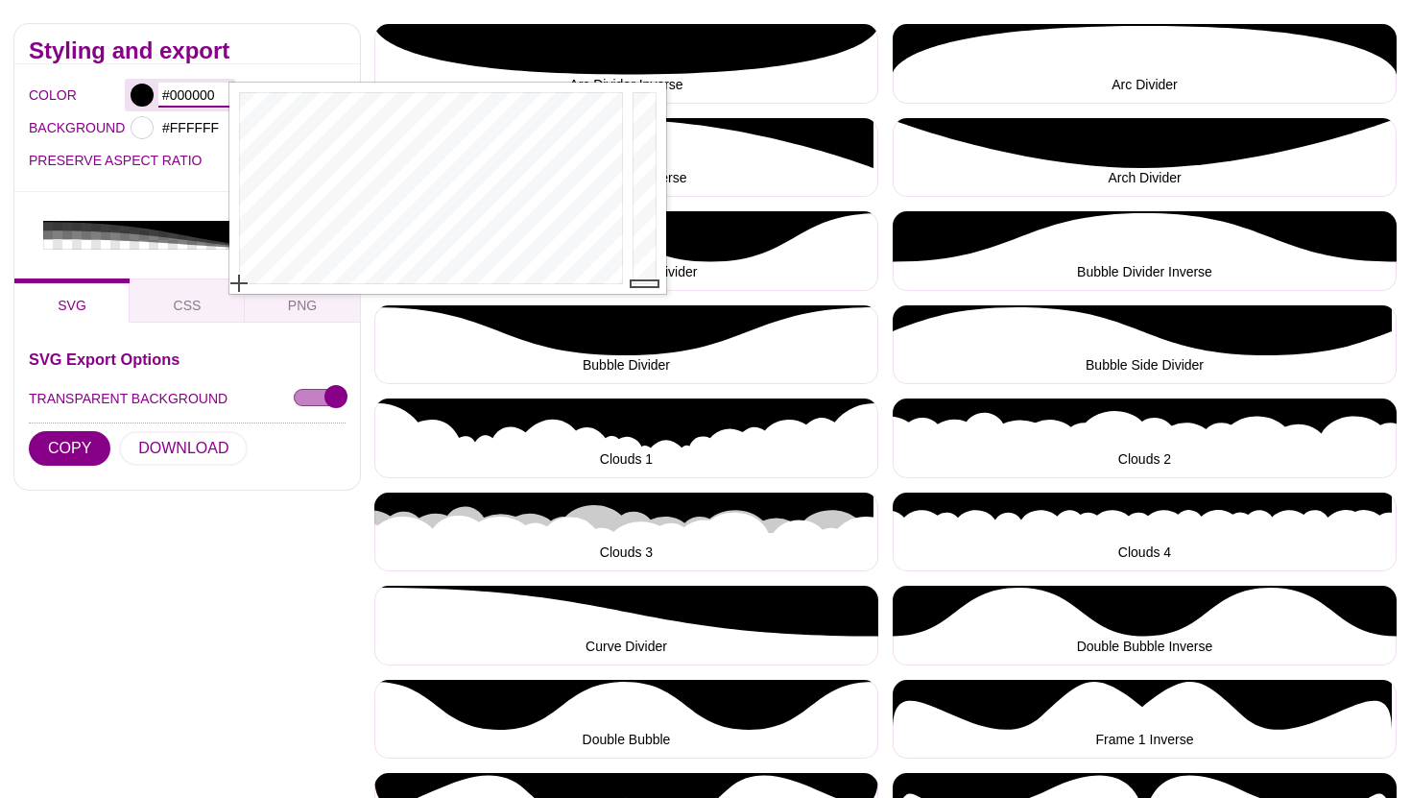
click at [188, 100] on input "#000000" at bounding box center [193, 95] width 71 height 25
type input "#FFFFFF"
click at [251, 54] on h2 "Styling and export" at bounding box center [187, 50] width 317 height 15
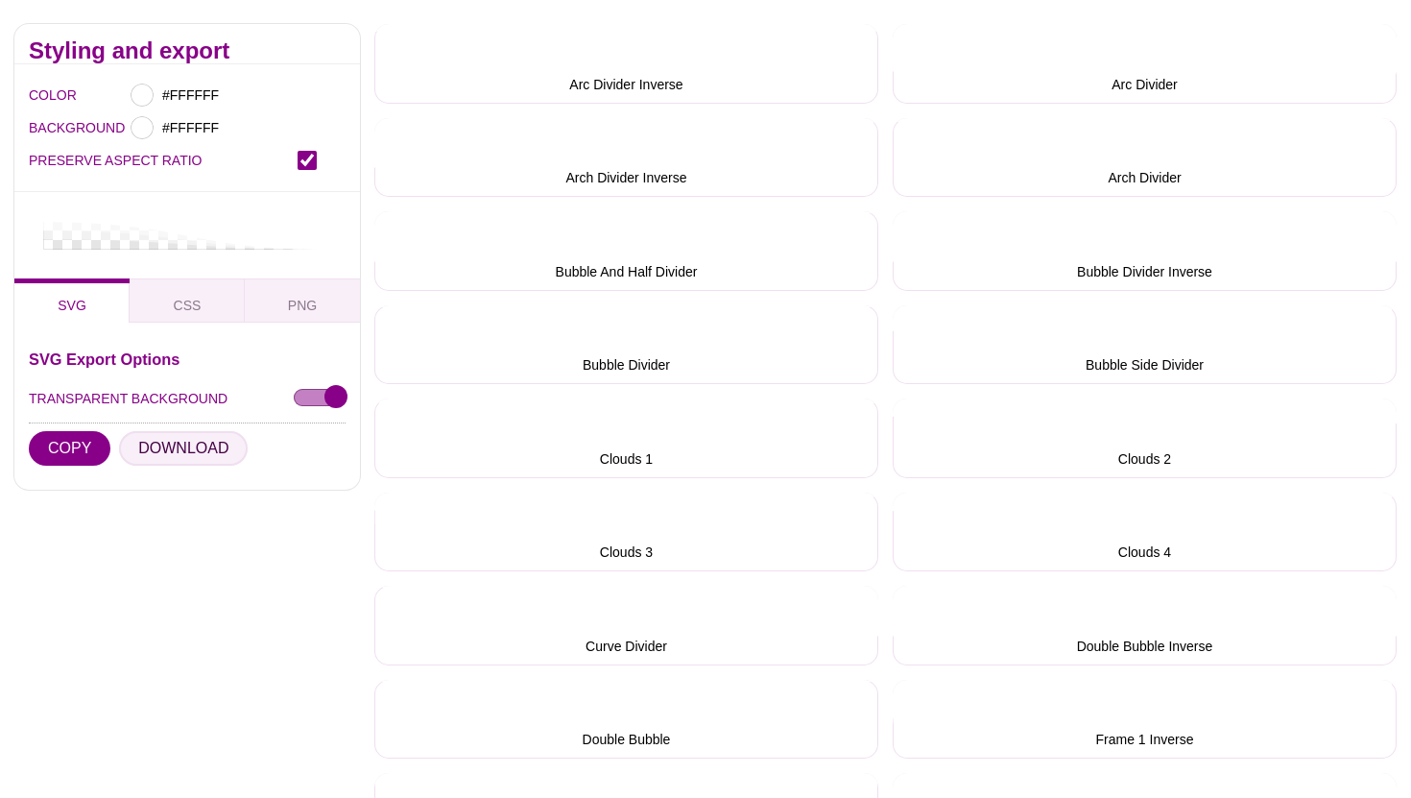
click at [169, 454] on button "DOWNLOAD" at bounding box center [183, 448] width 129 height 35
click at [303, 307] on span "PNG" at bounding box center [302, 305] width 44 height 21
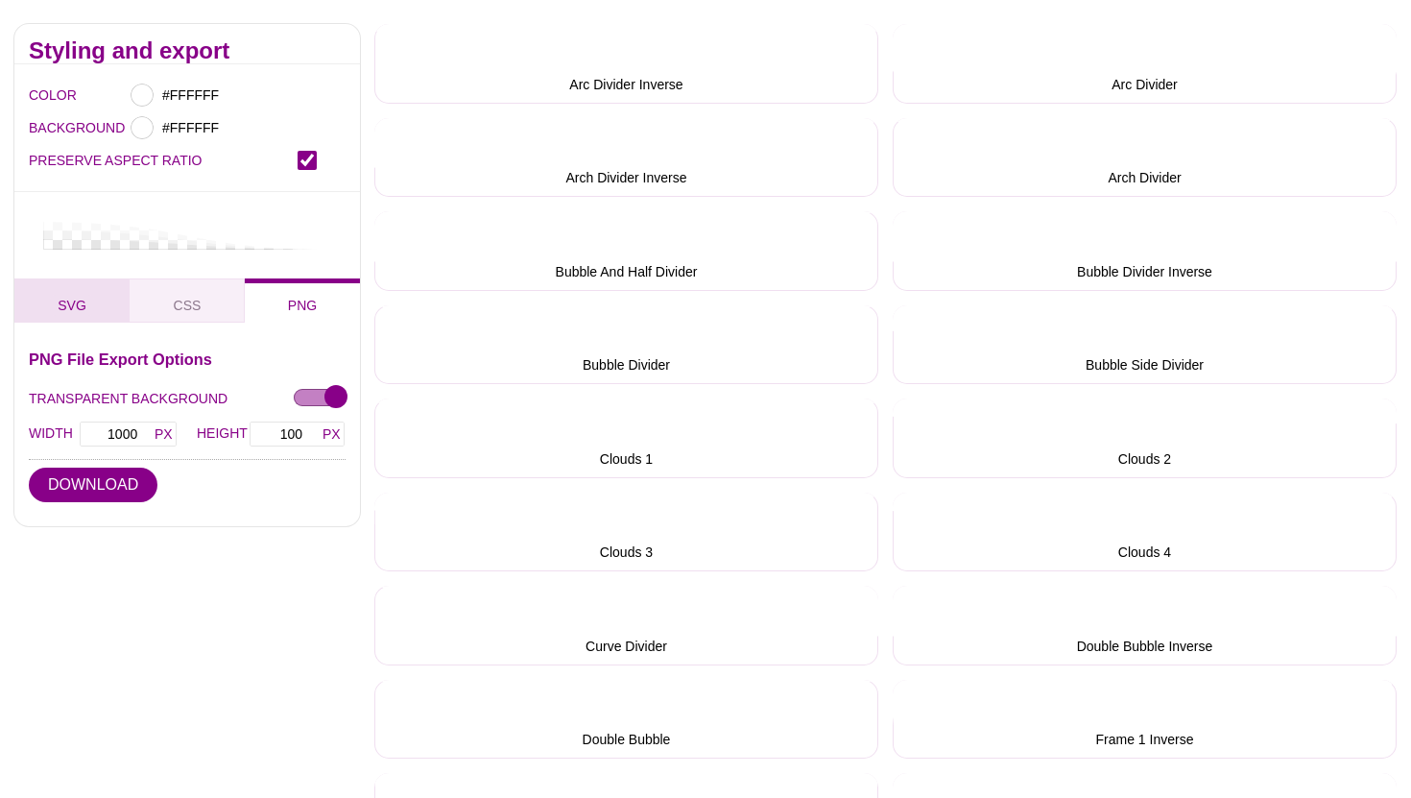
click at [56, 303] on button "SVG" at bounding box center [71, 300] width 115 height 44
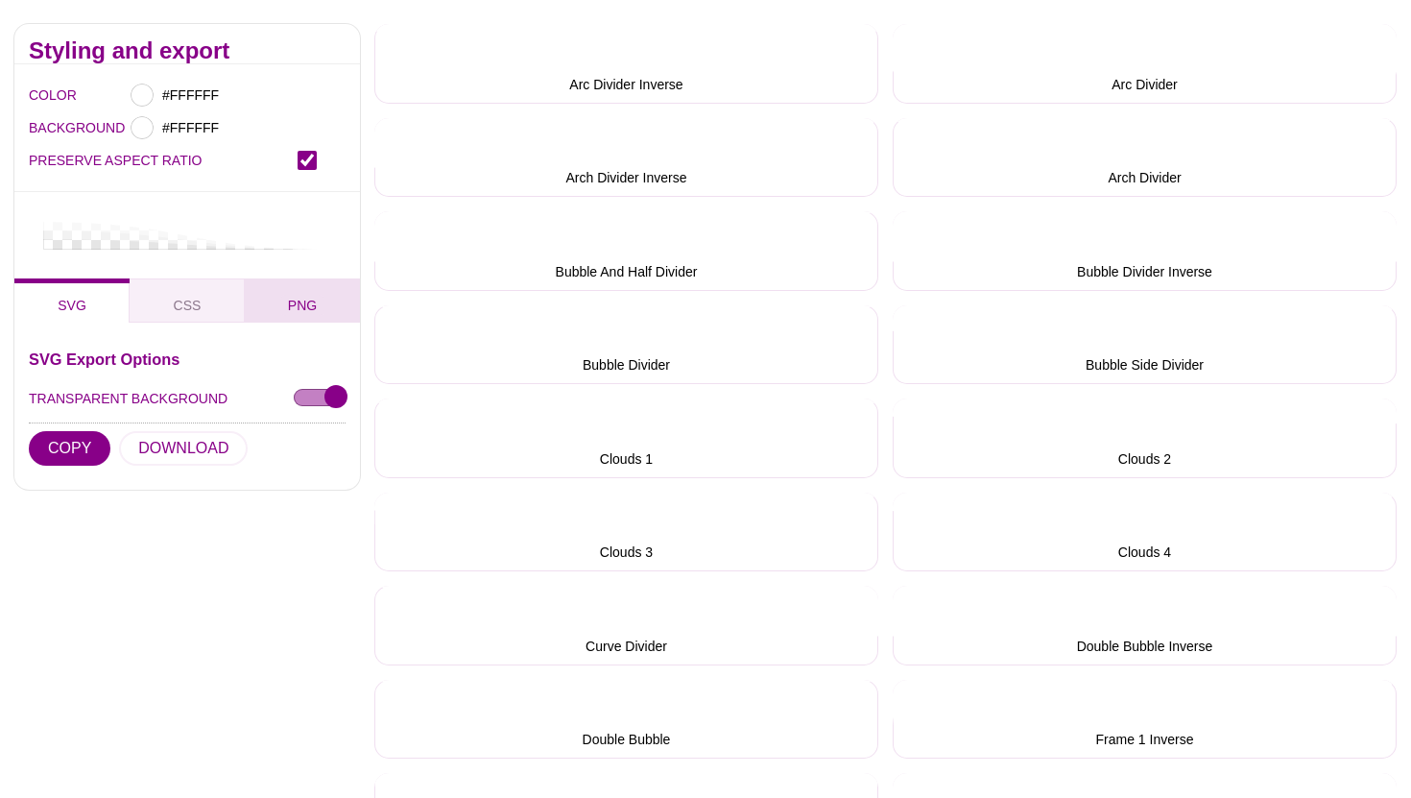
click at [295, 305] on span "PNG" at bounding box center [302, 305] width 44 height 21
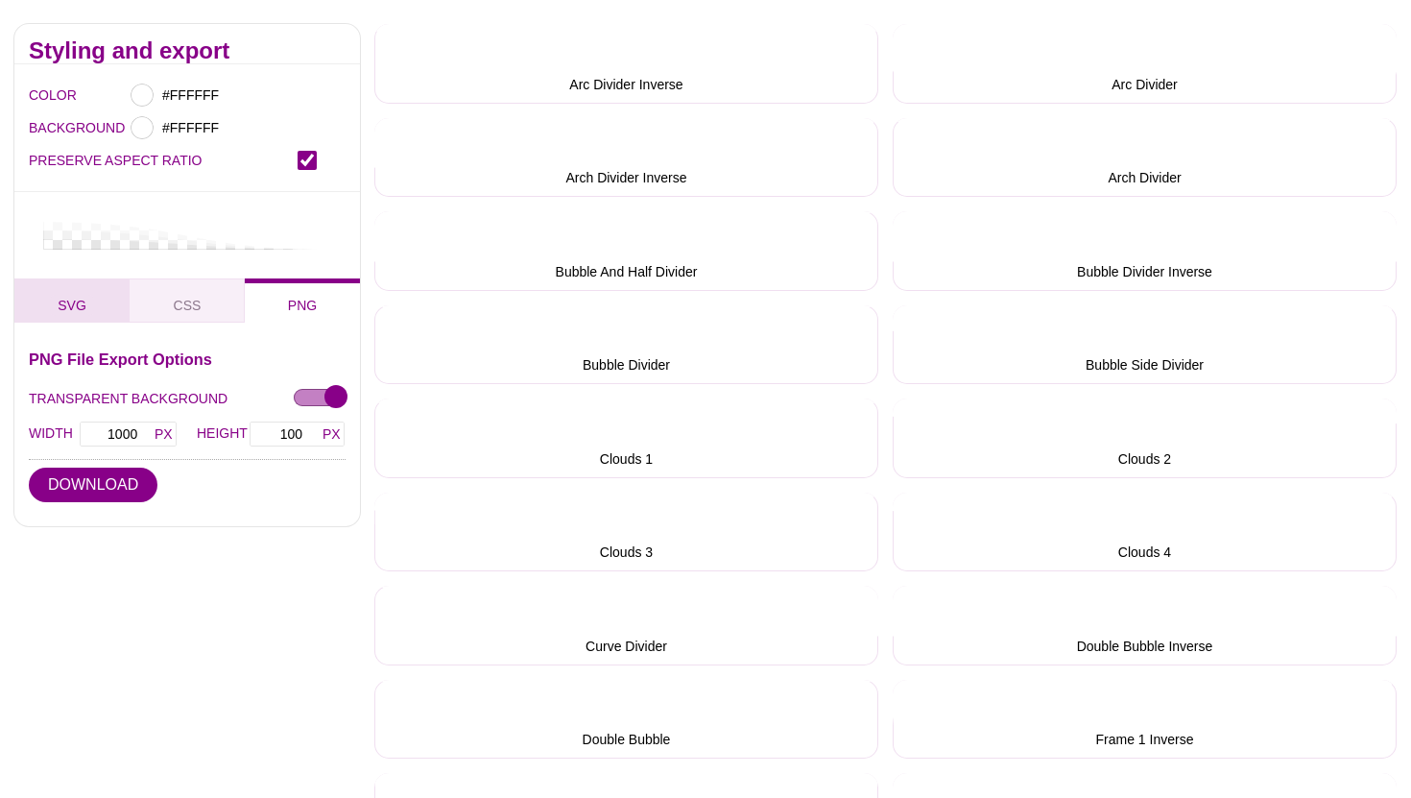
click at [85, 303] on button "SVG" at bounding box center [71, 300] width 115 height 44
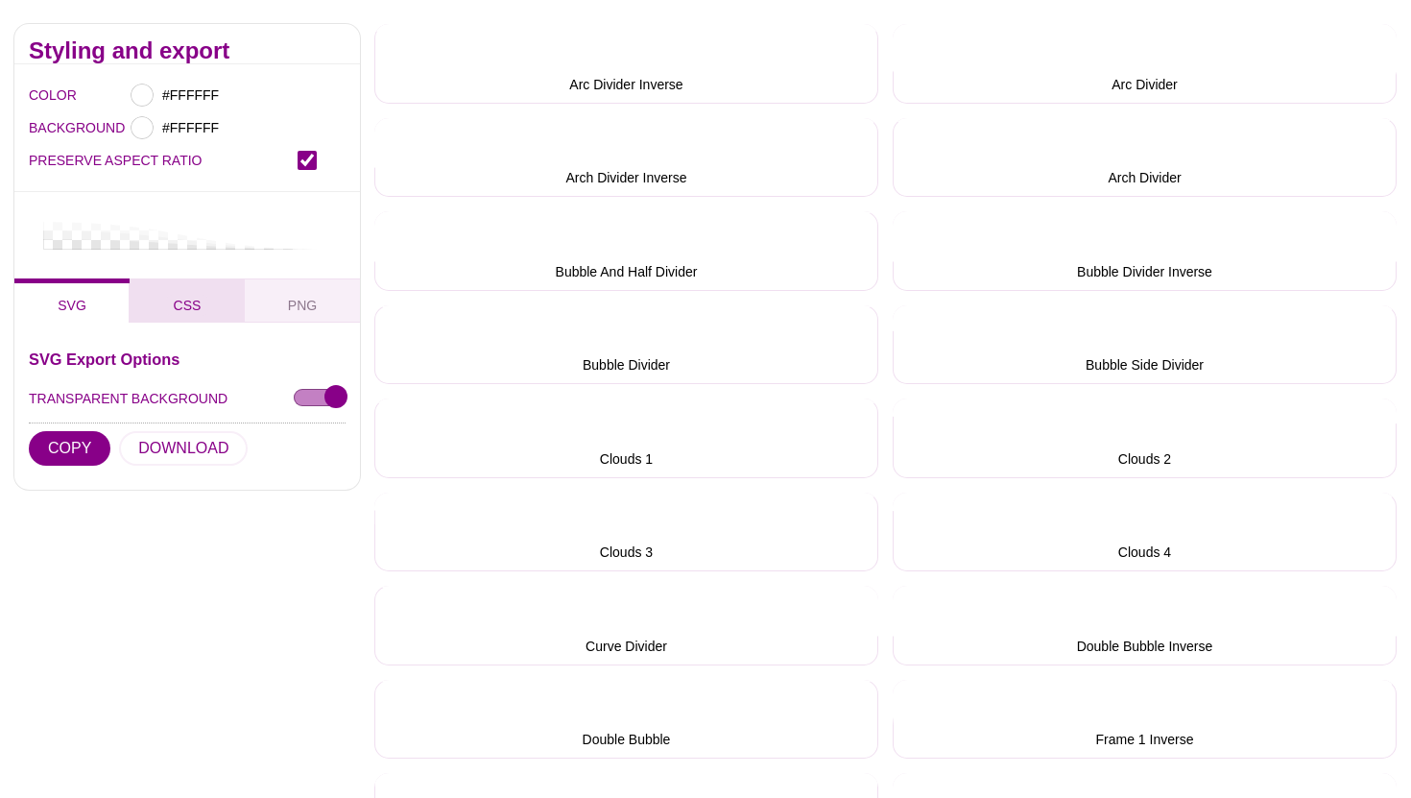
click at [214, 293] on button "CSS" at bounding box center [187, 300] width 115 height 44
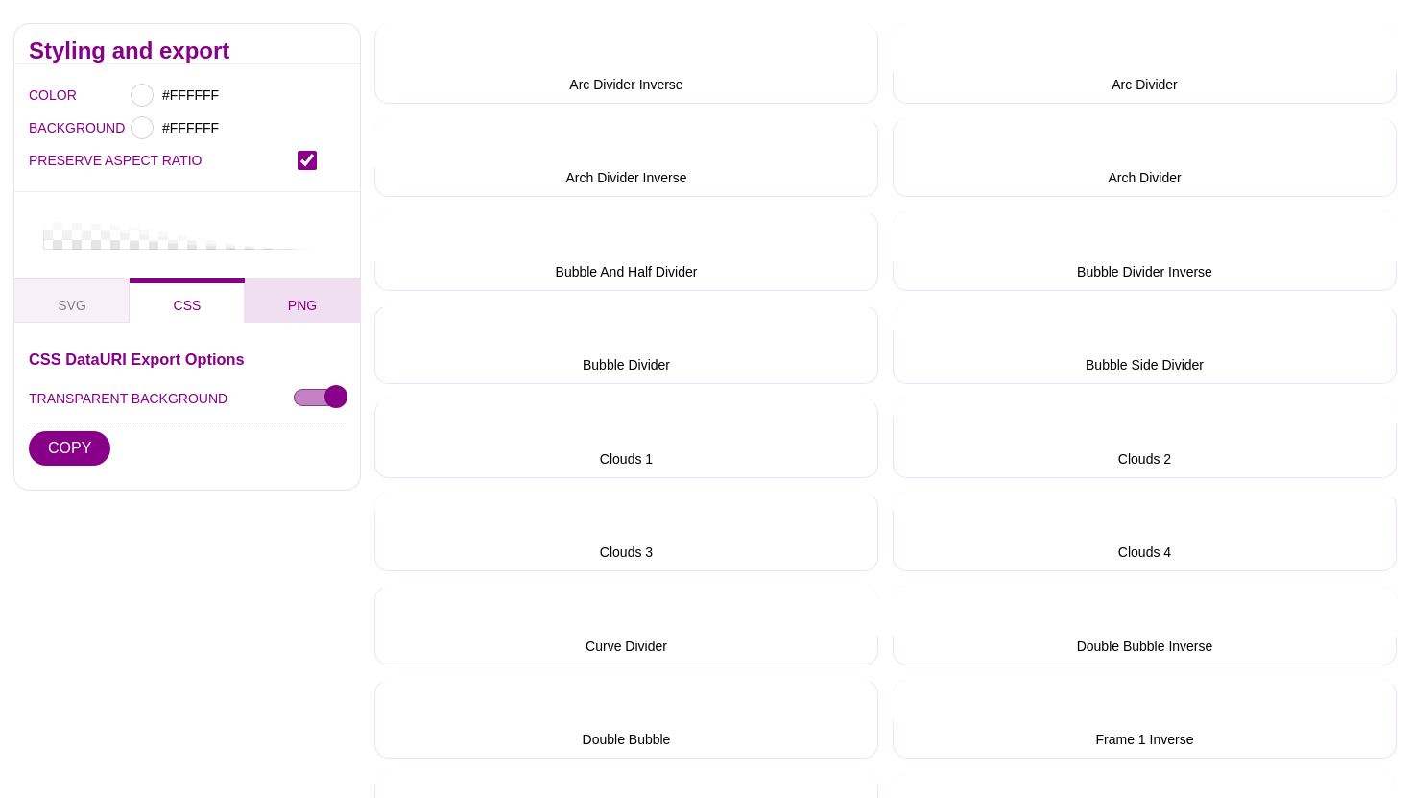
click at [303, 304] on span "PNG" at bounding box center [302, 305] width 44 height 21
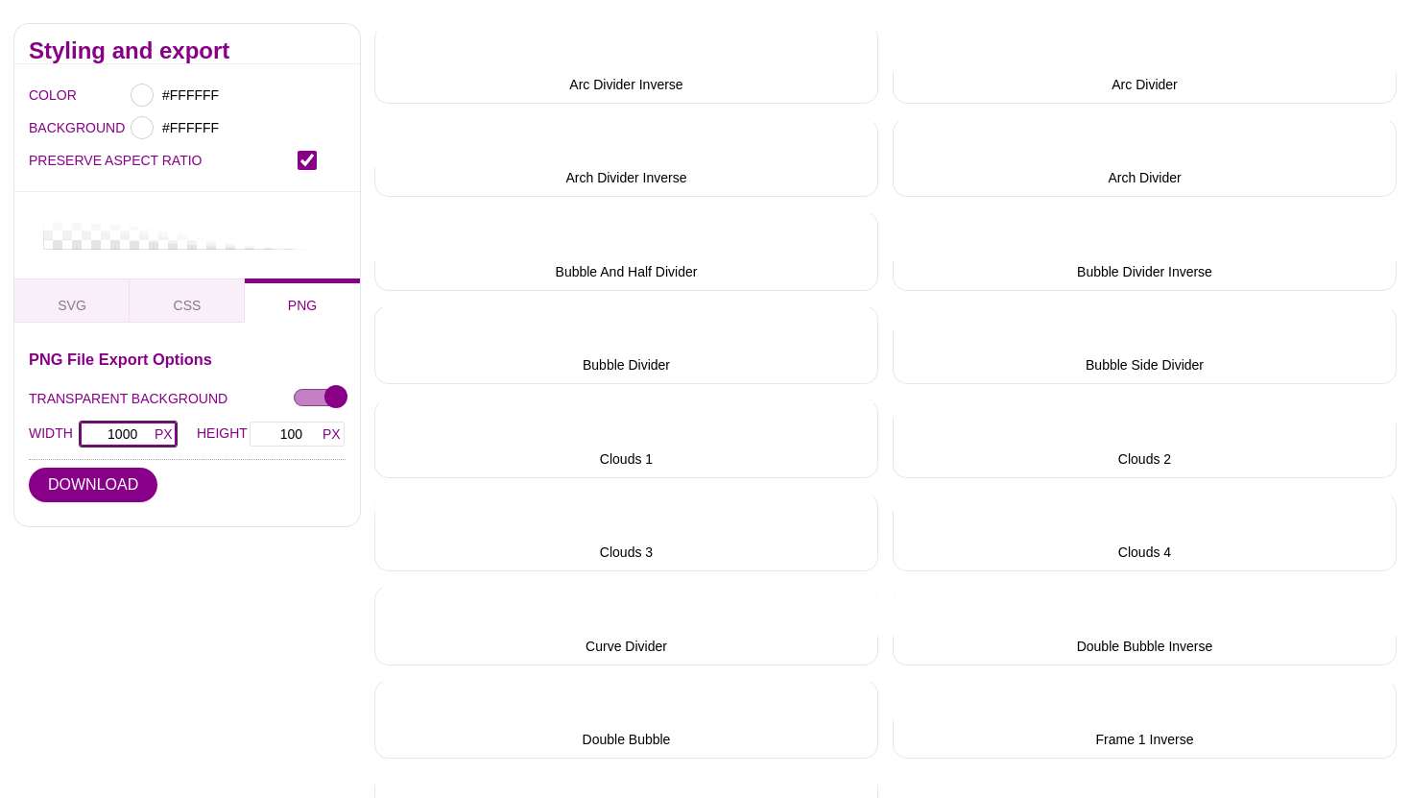
click at [111, 436] on input "1000" at bounding box center [128, 433] width 99 height 27
type input "5000"
type input "500"
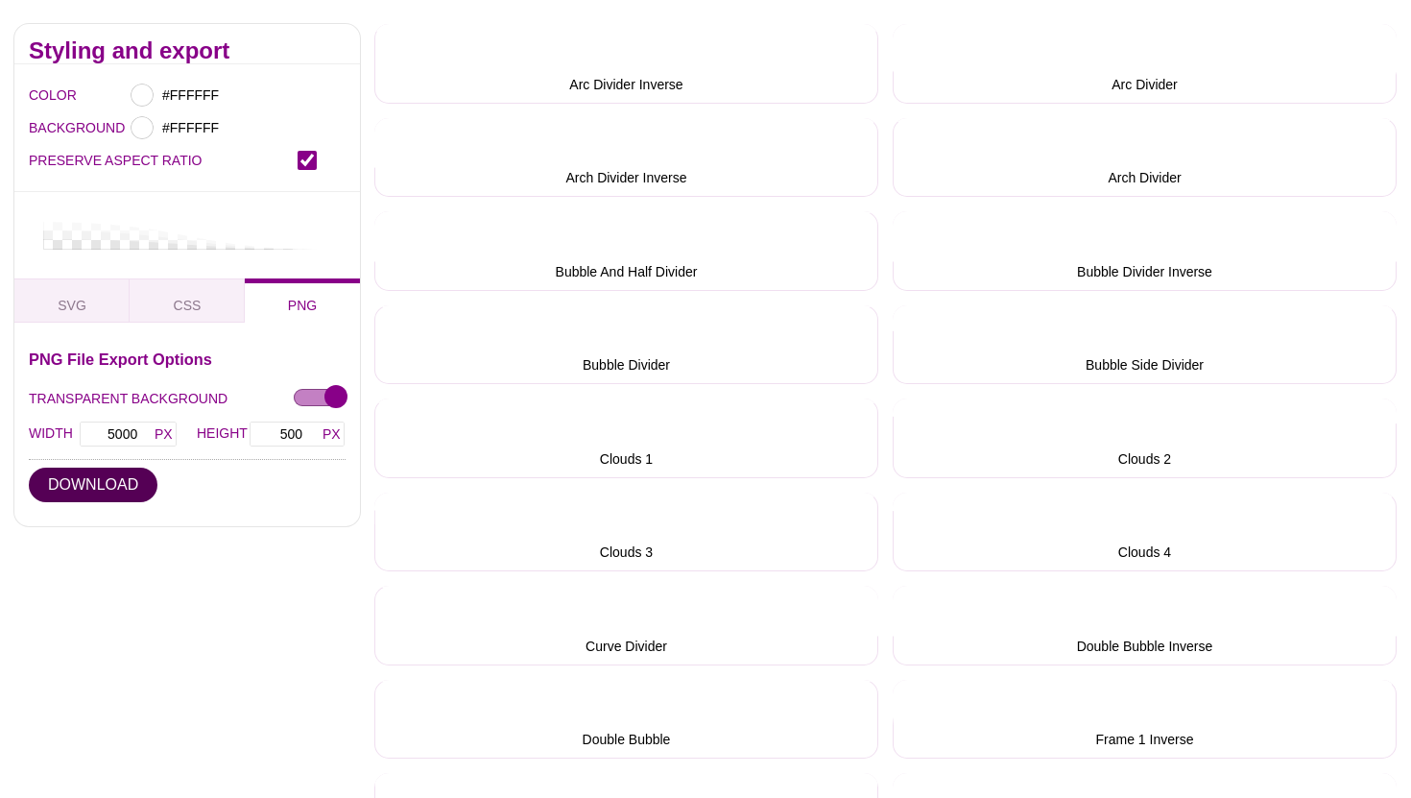
click at [94, 485] on button "DOWNLOAD" at bounding box center [93, 484] width 129 height 35
